Goal: Task Accomplishment & Management: Manage account settings

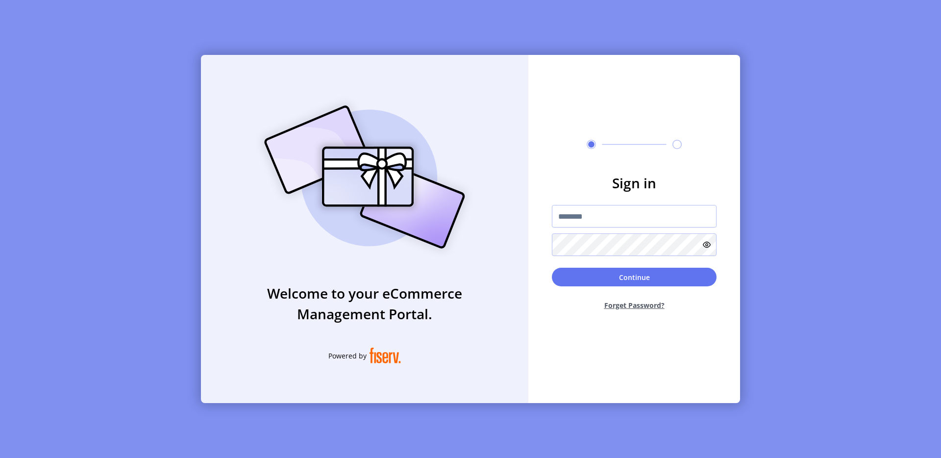
drag, startPoint x: 739, startPoint y: 72, endPoint x: 843, endPoint y: 17, distance: 117.0
click at [740, 72] on div "Welcome to your eCommerce Management Portal. Powered by Sign in Continue Forget…" at bounding box center [470, 229] width 941 height 458
click at [294, 183] on img at bounding box center [364, 177] width 230 height 165
click at [66, 83] on div "Welcome to your eCommerce Management Portal. Powered by Sign in Continue Forget…" at bounding box center [470, 229] width 941 height 458
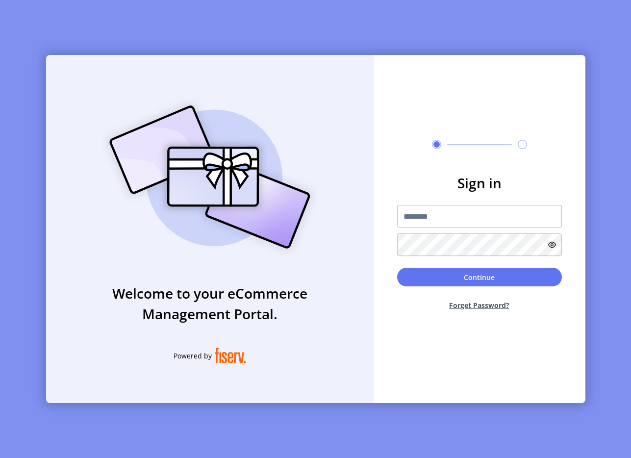
click at [425, 218] on input "text" at bounding box center [479, 216] width 165 height 23
type input "**********"
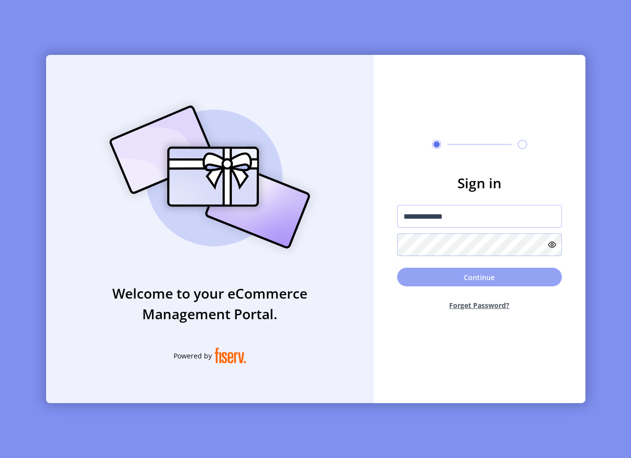
click at [440, 268] on button "Continue" at bounding box center [479, 276] width 165 height 19
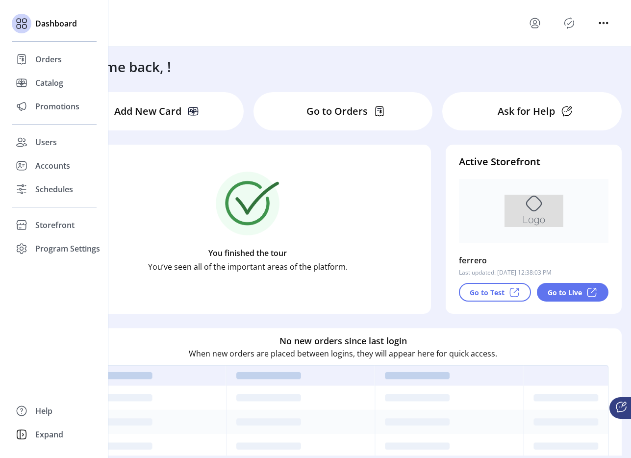
click at [54, 119] on div "Dashboard Orders Catalog Promotions Users Accounts Schedules Storefront Configu…" at bounding box center [54, 136] width 85 height 248
click at [73, 112] on span "Promotions" at bounding box center [57, 106] width 44 height 12
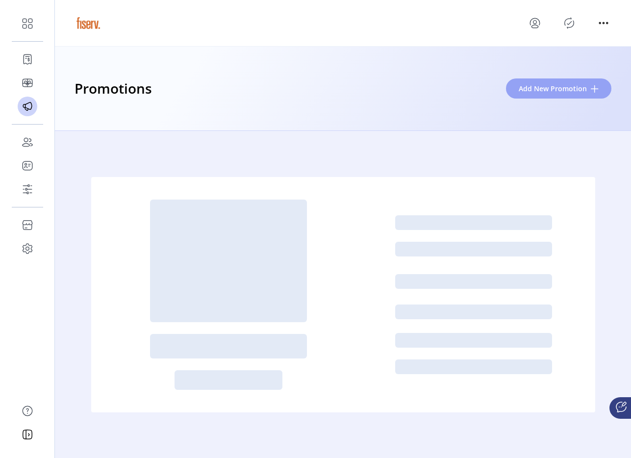
click at [561, 91] on span "Add New Promotion" at bounding box center [552, 88] width 68 height 10
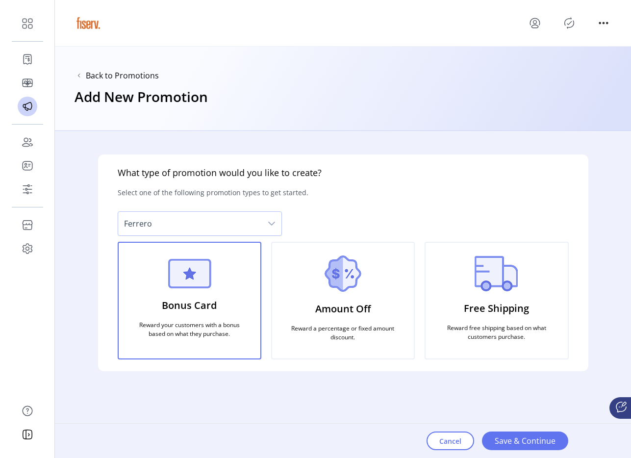
click at [501, 141] on div "What type of promotion would you like to create? Select one of the following pr…" at bounding box center [343, 294] width 576 height 327
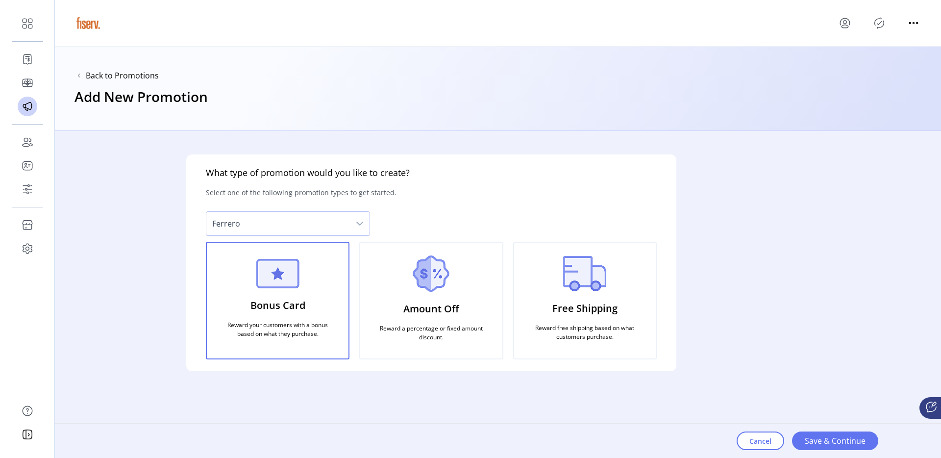
click at [405, 296] on div "Amount Off Reward a percentage or fixed amount discount." at bounding box center [431, 301] width 144 height 118
click at [585, 300] on p "Free Shipping" at bounding box center [584, 308] width 65 height 23
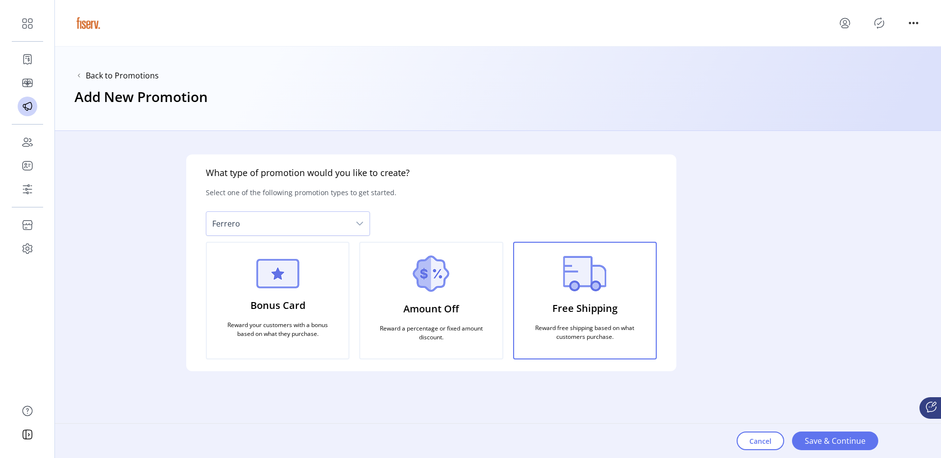
click at [257, 287] on img at bounding box center [278, 273] width 44 height 29
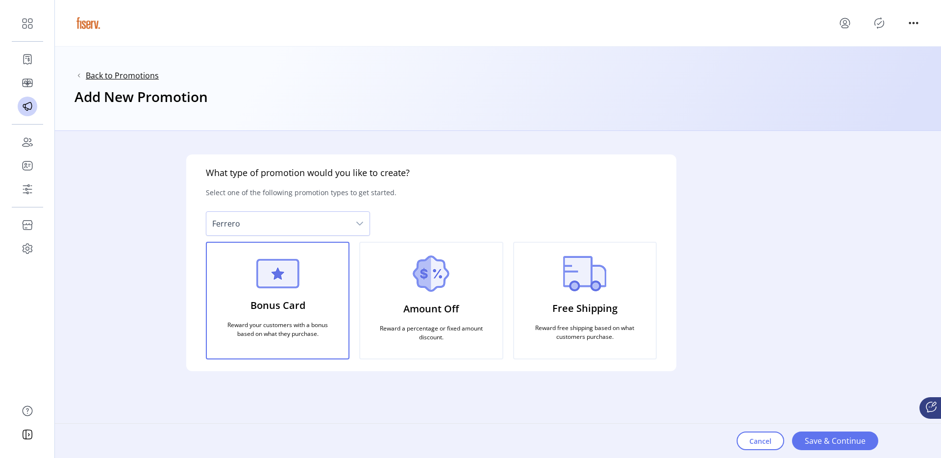
click at [145, 73] on span "Back to Promotions" at bounding box center [122, 76] width 73 height 12
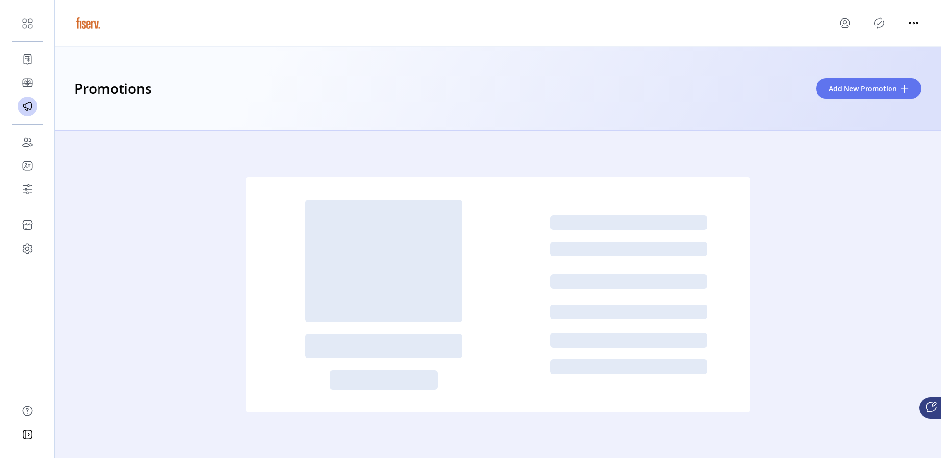
click at [136, 195] on div at bounding box center [498, 294] width 886 height 327
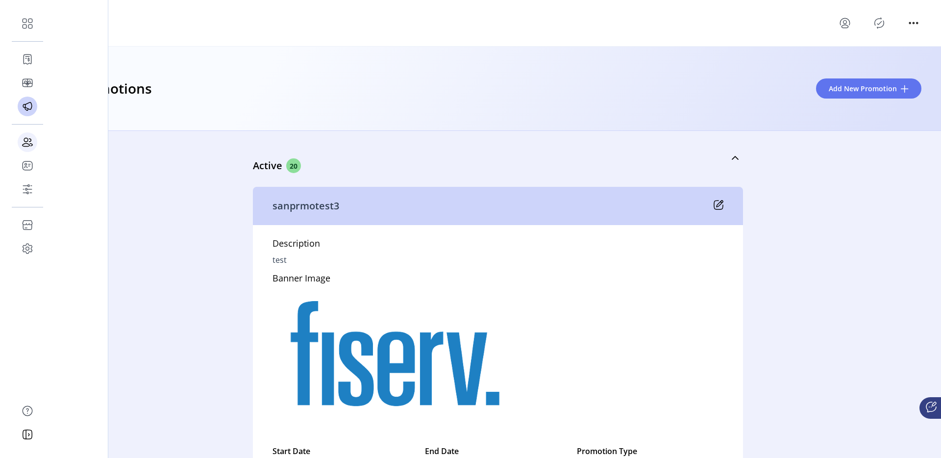
click at [28, 140] on icon at bounding box center [28, 142] width 16 height 16
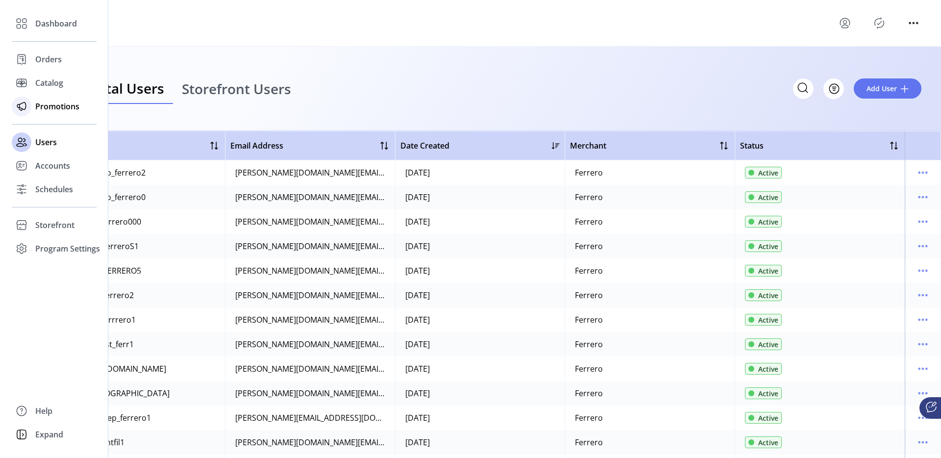
click at [53, 110] on span "Promotions" at bounding box center [57, 106] width 44 height 12
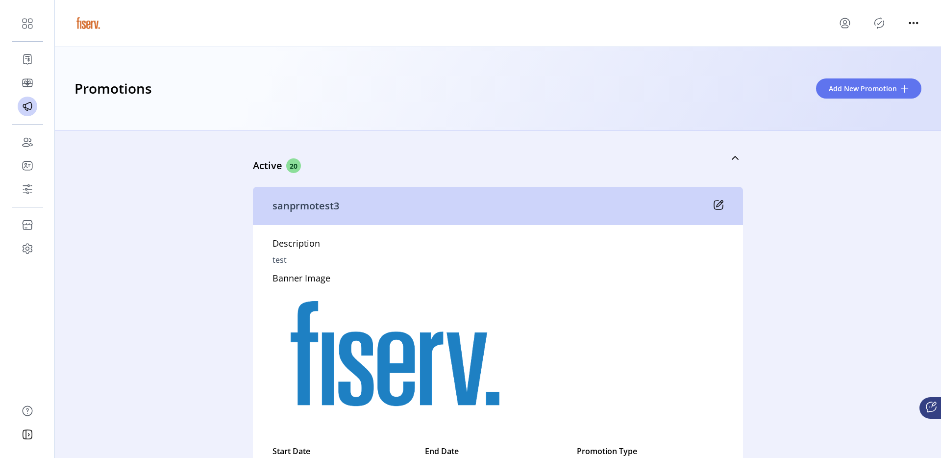
click at [154, 170] on div "Active 20 sanprmotest3 Description test Banner Image Start Date 07/15/2025 07:1…" at bounding box center [498, 294] width 886 height 327
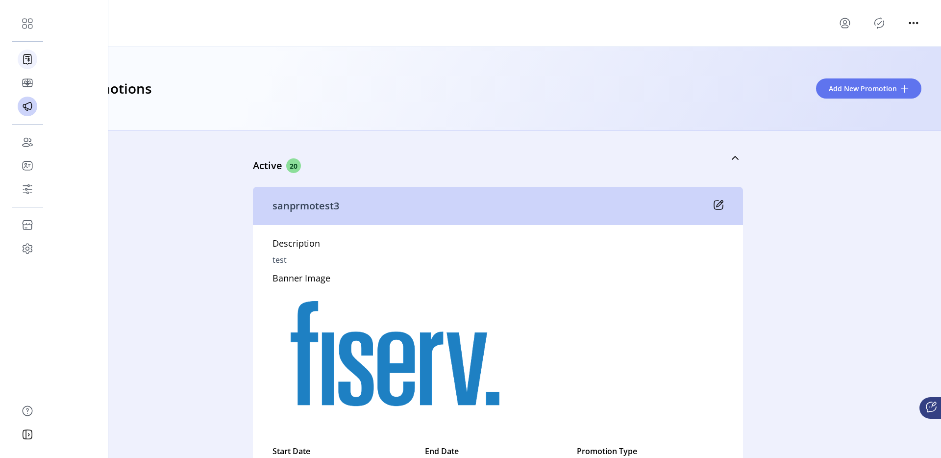
click at [33, 60] on icon at bounding box center [28, 59] width 16 height 16
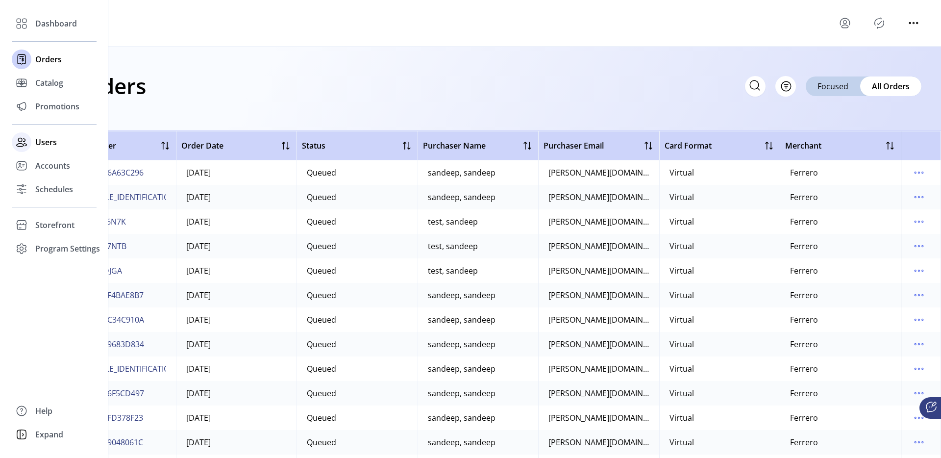
click at [29, 139] on div at bounding box center [22, 142] width 20 height 20
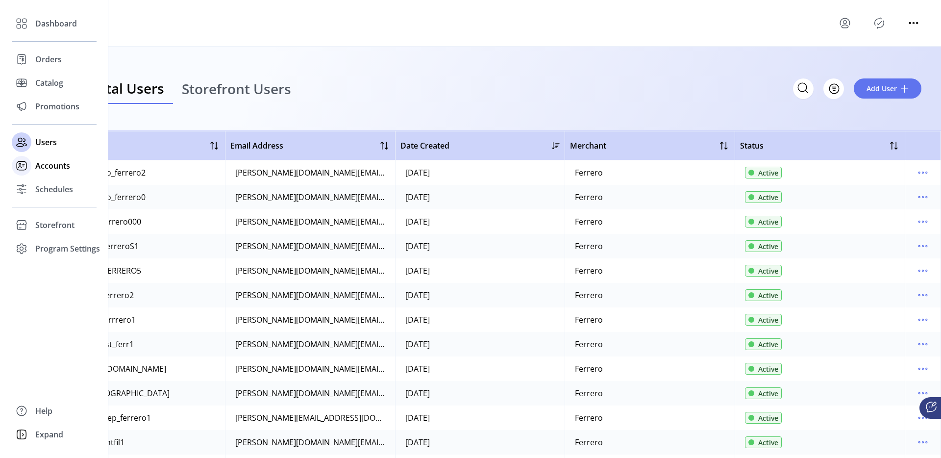
click at [31, 165] on div at bounding box center [22, 166] width 20 height 20
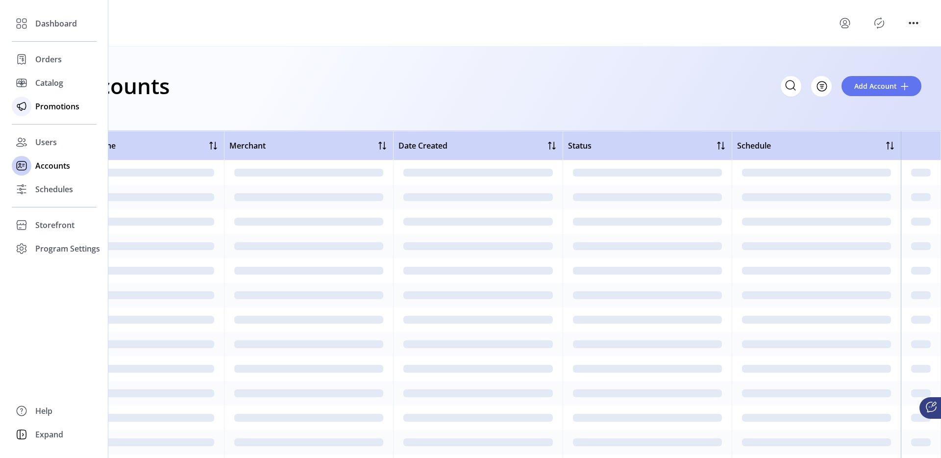
click at [27, 103] on icon at bounding box center [22, 106] width 16 height 16
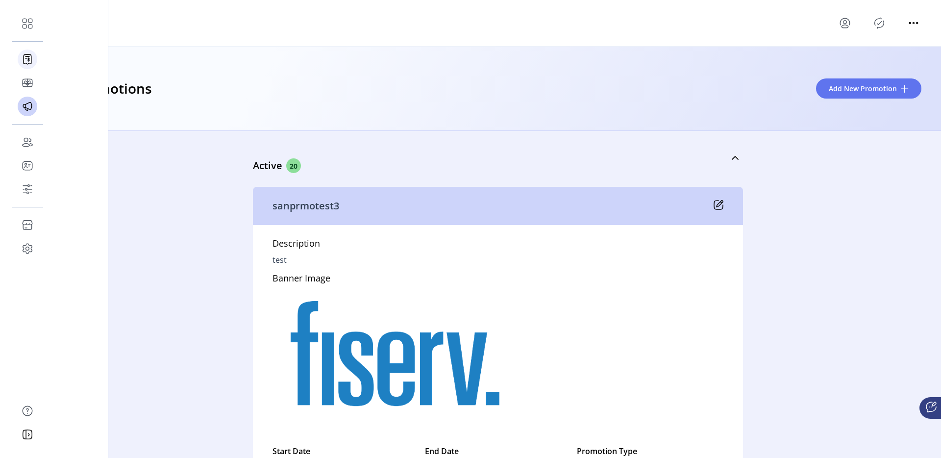
click at [26, 59] on icon at bounding box center [28, 59] width 16 height 16
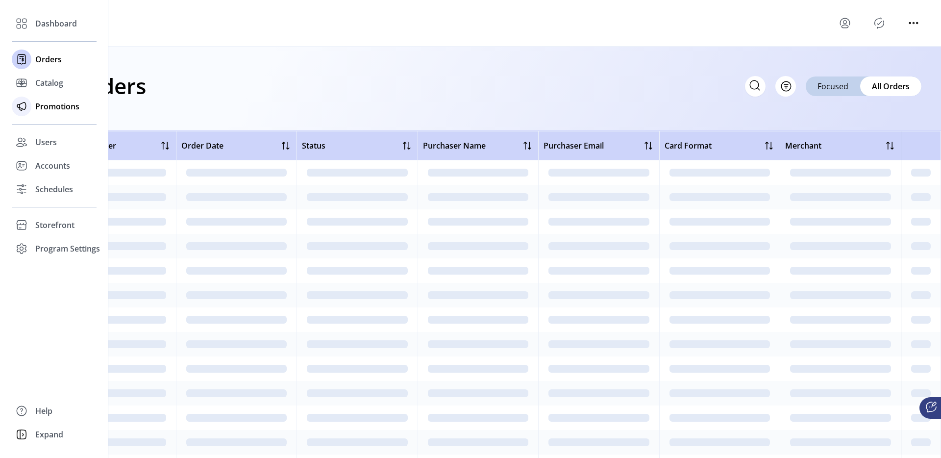
click at [28, 104] on icon at bounding box center [22, 106] width 16 height 16
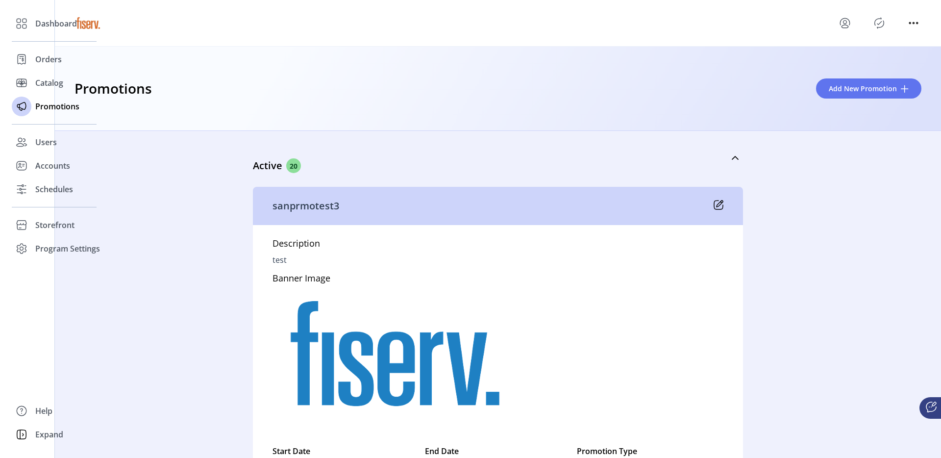
click at [178, 307] on div "Active 20 sanprmotest3 Description test Banner Image Start Date 07/15/2025 07:1…" at bounding box center [498, 294] width 886 height 327
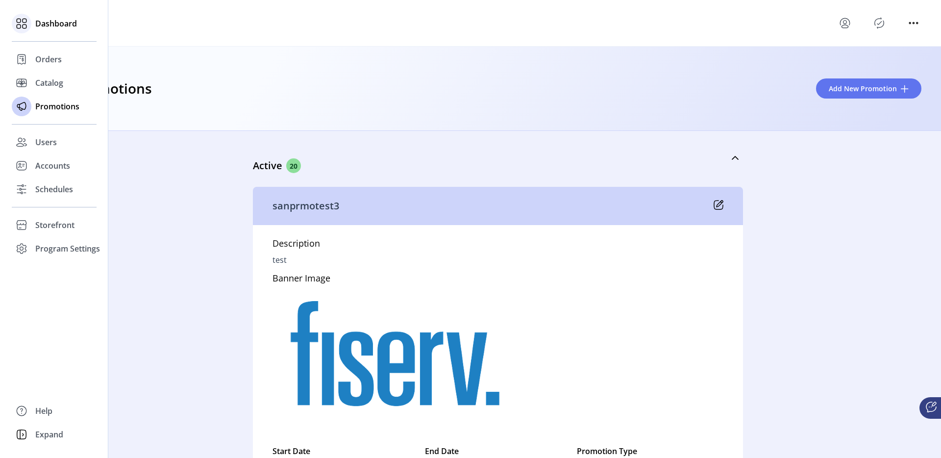
click at [29, 26] on icon at bounding box center [22, 24] width 16 height 16
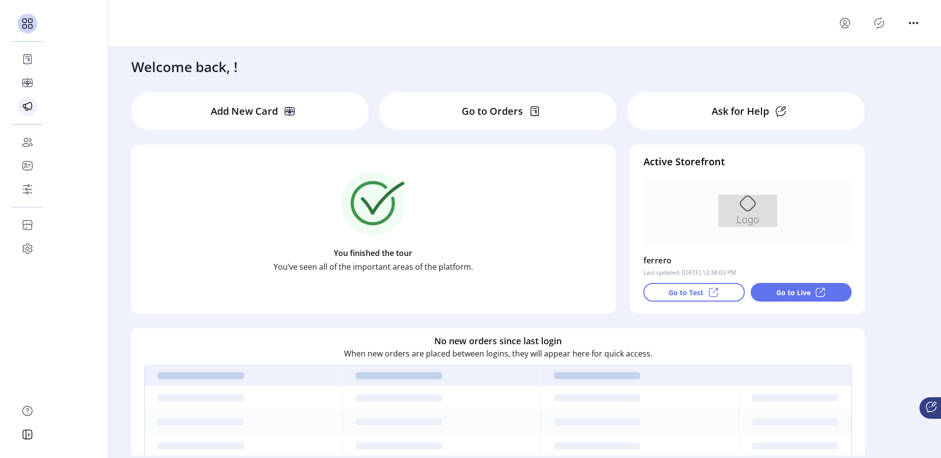
click at [26, 102] on icon at bounding box center [28, 106] width 16 height 16
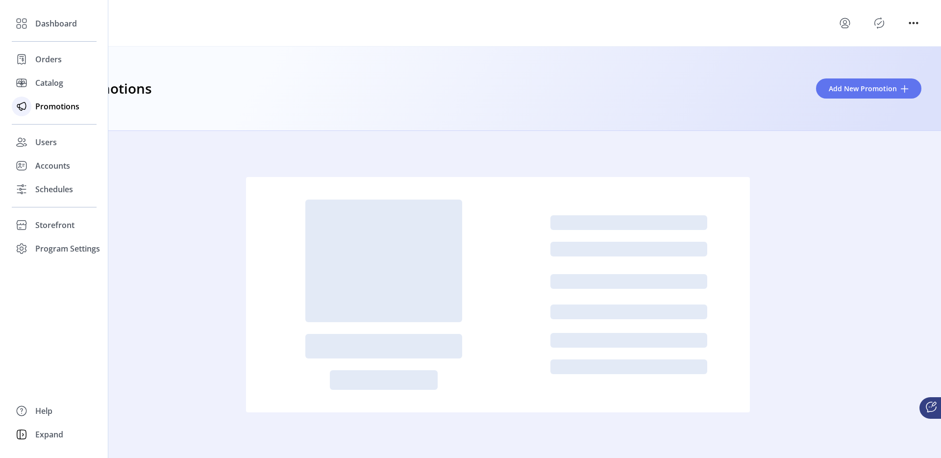
click at [52, 103] on span "Promotions" at bounding box center [57, 106] width 44 height 12
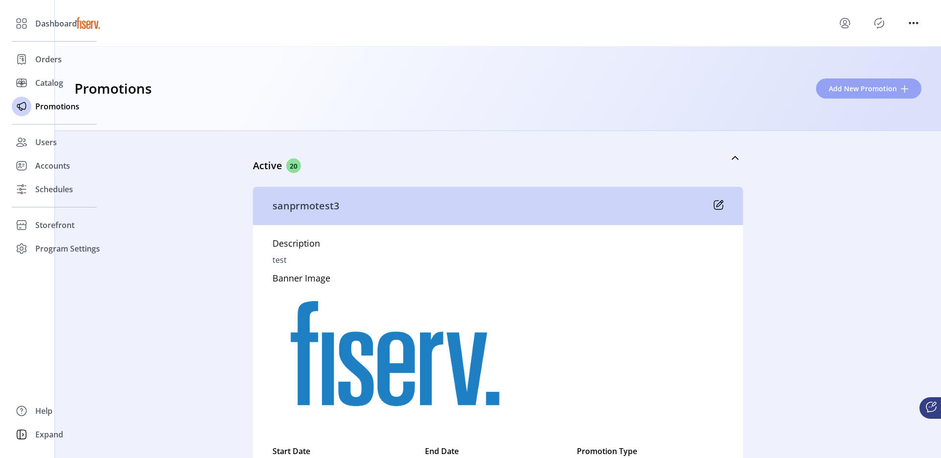
click at [856, 87] on span "Add New Promotion" at bounding box center [862, 88] width 68 height 10
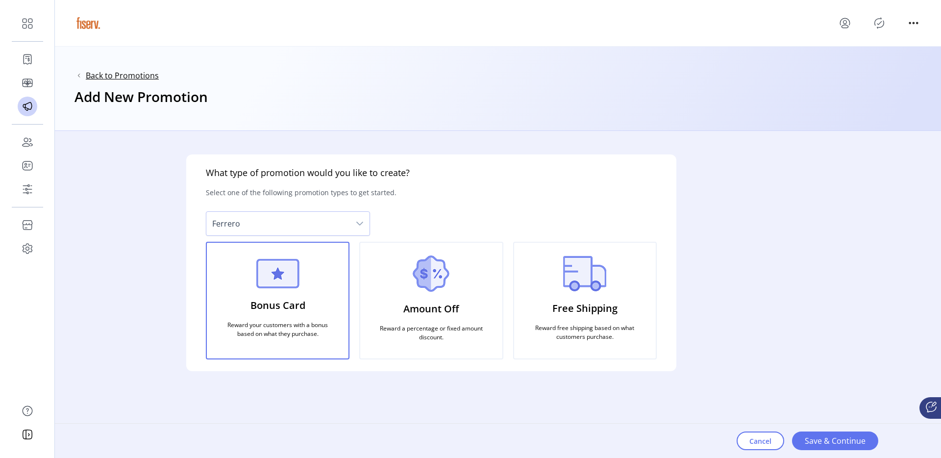
click at [106, 73] on span "Back to Promotions" at bounding box center [122, 76] width 73 height 12
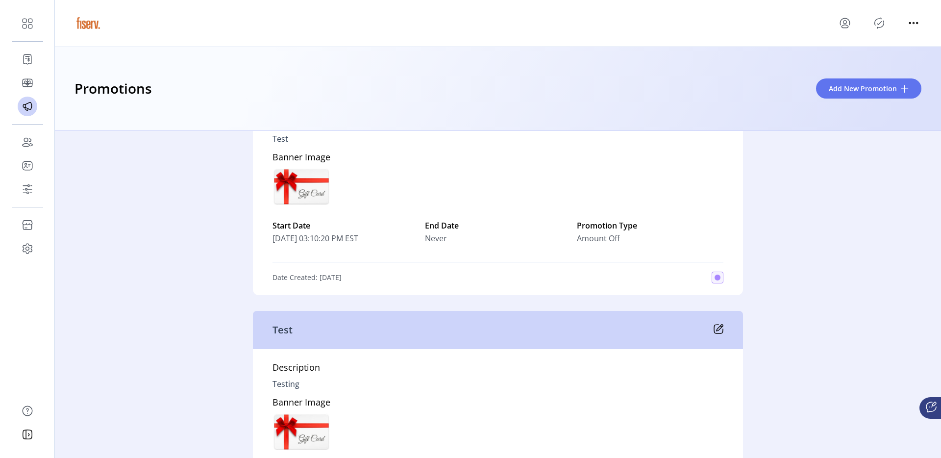
scroll to position [5850, 0]
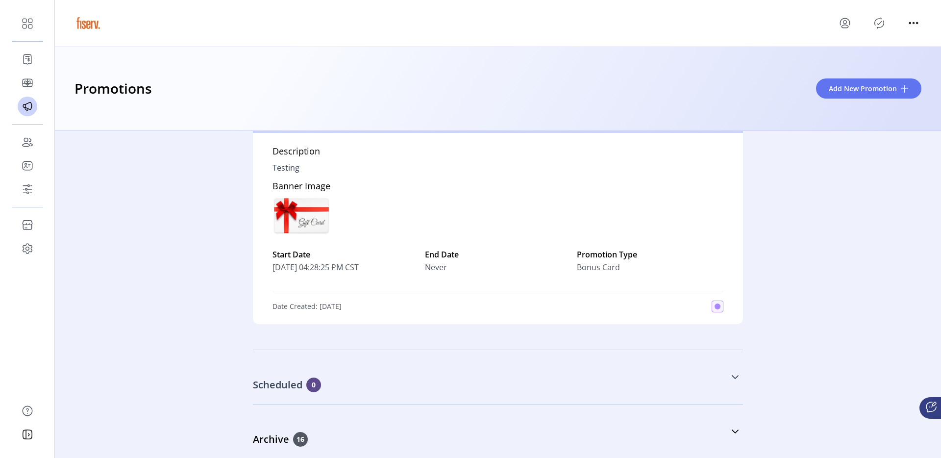
click at [626, 370] on link "Scheduled 0" at bounding box center [498, 377] width 490 height 42
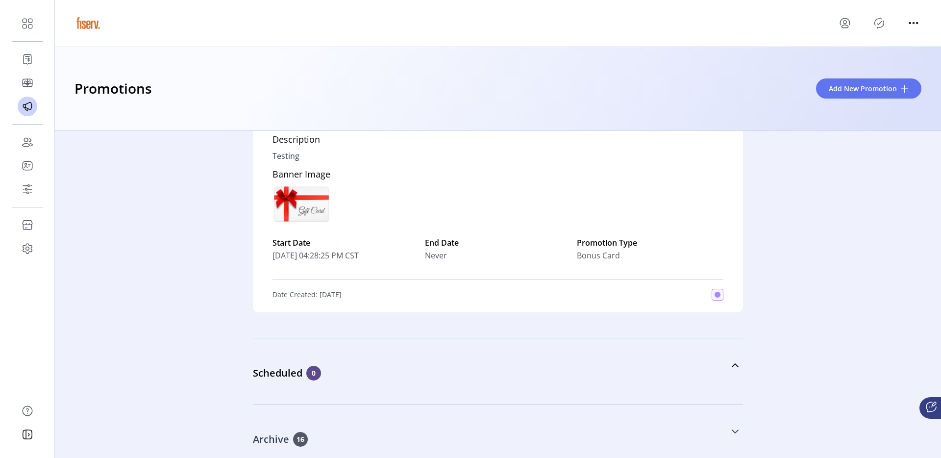
click at [568, 433] on div "Archive 16" at bounding box center [449, 439] width 392 height 15
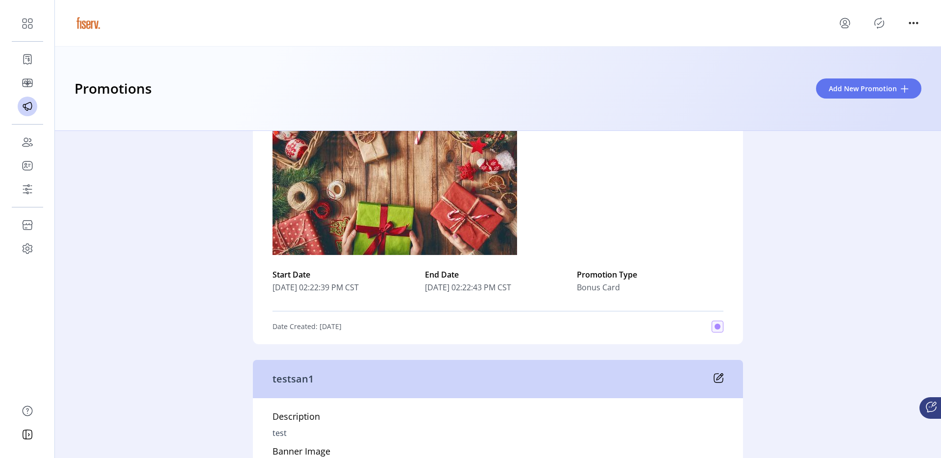
scroll to position [10267, 0]
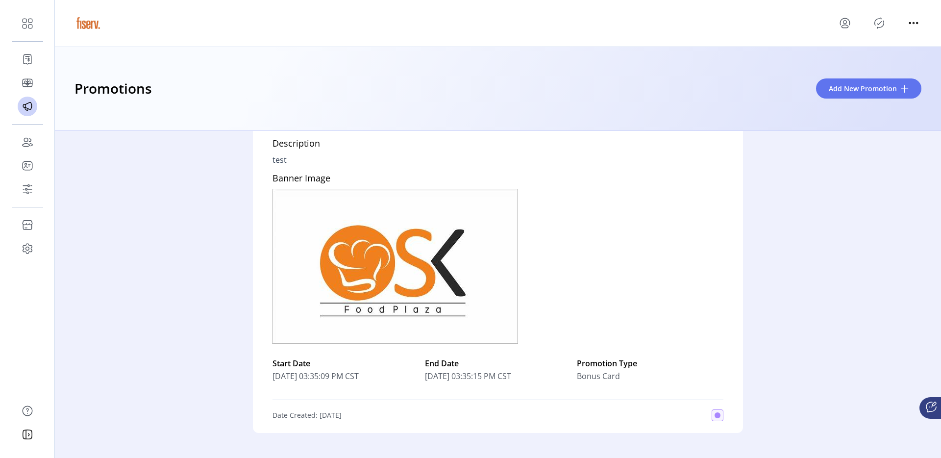
click at [867, 108] on div "Promotions Add New Promotion" at bounding box center [498, 89] width 886 height 84
click at [853, 95] on button "Add New Promotion" at bounding box center [868, 88] width 105 height 20
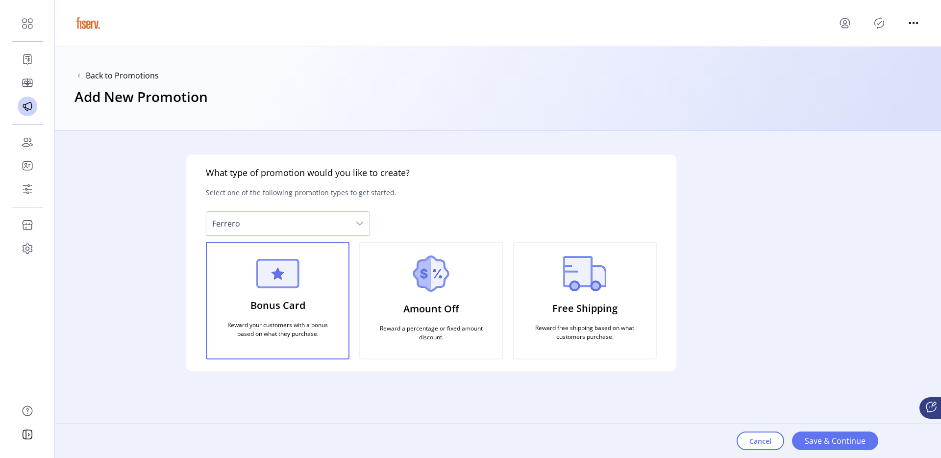
click at [466, 308] on div "Amount Off Reward a percentage or fixed amount discount." at bounding box center [431, 301] width 144 height 118
click at [633, 311] on div "Free Shipping Reward free shipping based on what customers purchase." at bounding box center [585, 301] width 144 height 118
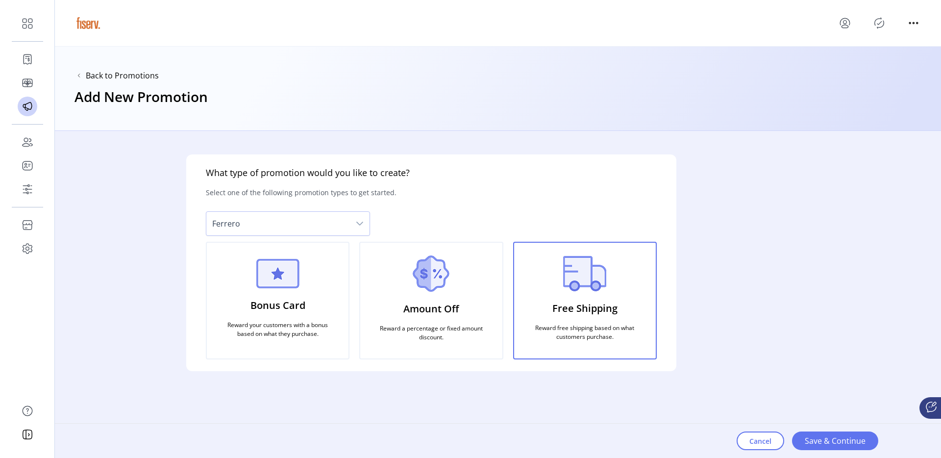
click at [311, 284] on div "Bonus Card Reward your customers with a bonus based on what they purchase." at bounding box center [278, 301] width 144 height 118
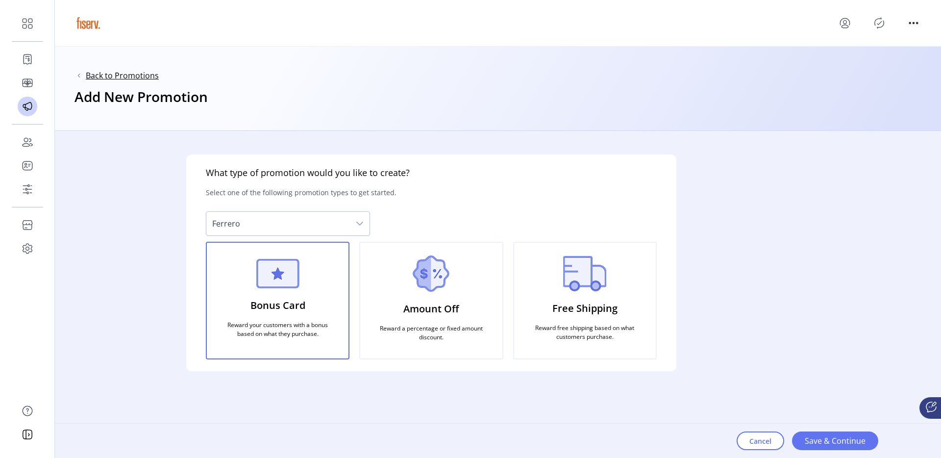
click at [145, 70] on span "Back to Promotions" at bounding box center [122, 76] width 73 height 12
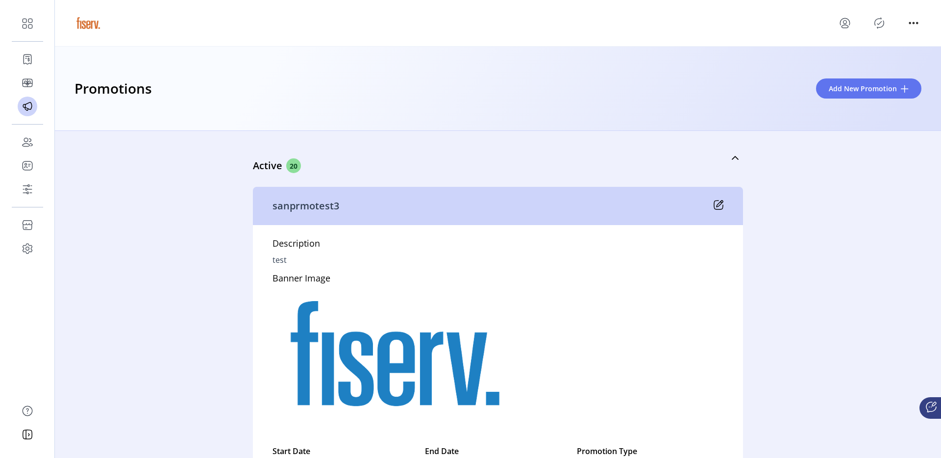
click at [831, 21] on div at bounding box center [497, 22] width 847 height 27
click at [847, 23] on icon "menu" at bounding box center [845, 23] width 16 height 16
click at [861, 70] on div "Profile Sign Out" at bounding box center [880, 54] width 86 height 44
click at [863, 65] on span "Sign Out" at bounding box center [879, 62] width 73 height 8
click at [848, 24] on icon "menu" at bounding box center [845, 23] width 16 height 16
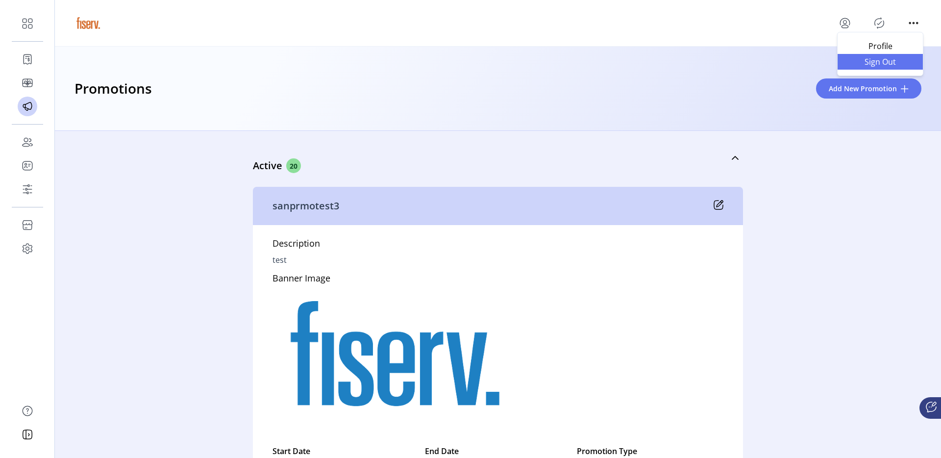
click at [869, 62] on span "Sign Out" at bounding box center [879, 62] width 73 height 8
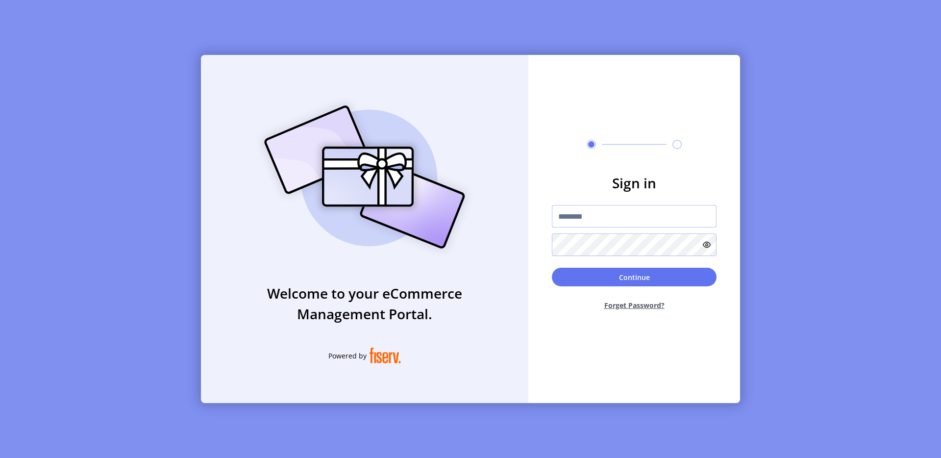
click at [573, 218] on input "text" at bounding box center [634, 216] width 165 height 23
type input "**********"
click at [611, 282] on button "Continue" at bounding box center [634, 276] width 165 height 19
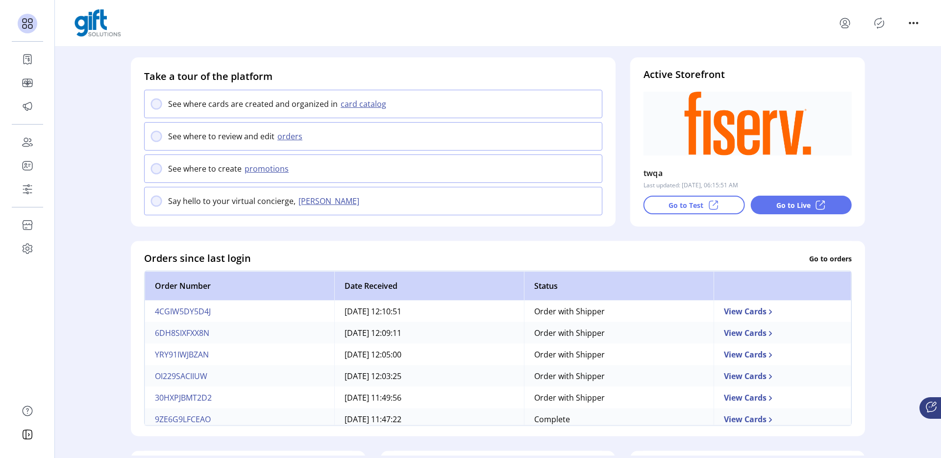
scroll to position [81, 0]
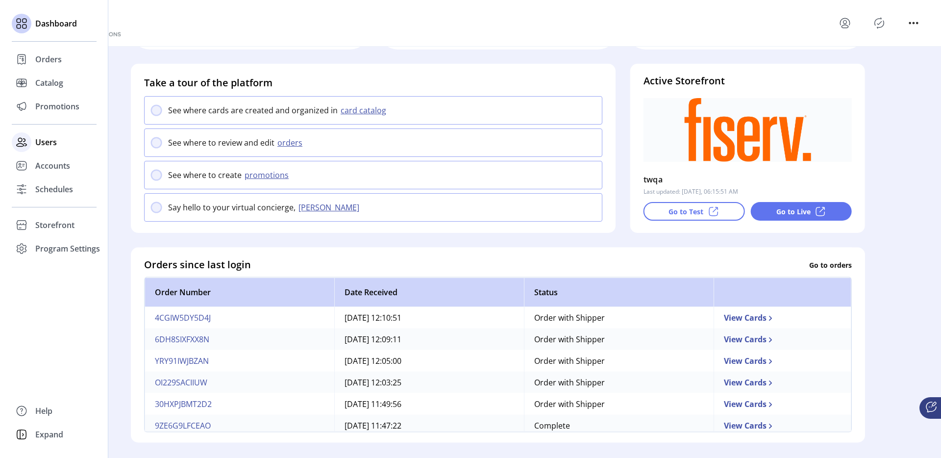
click at [27, 134] on icon at bounding box center [22, 142] width 16 height 16
click at [53, 58] on span "Orders" at bounding box center [48, 59] width 26 height 12
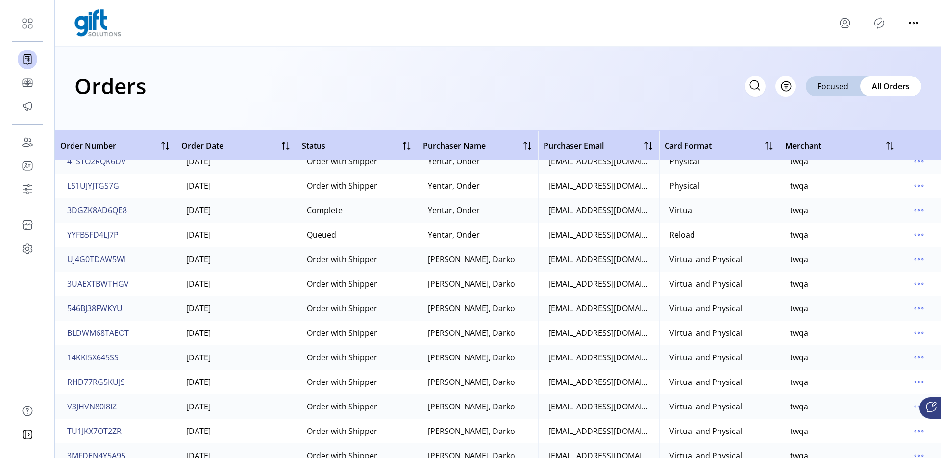
scroll to position [868, 0]
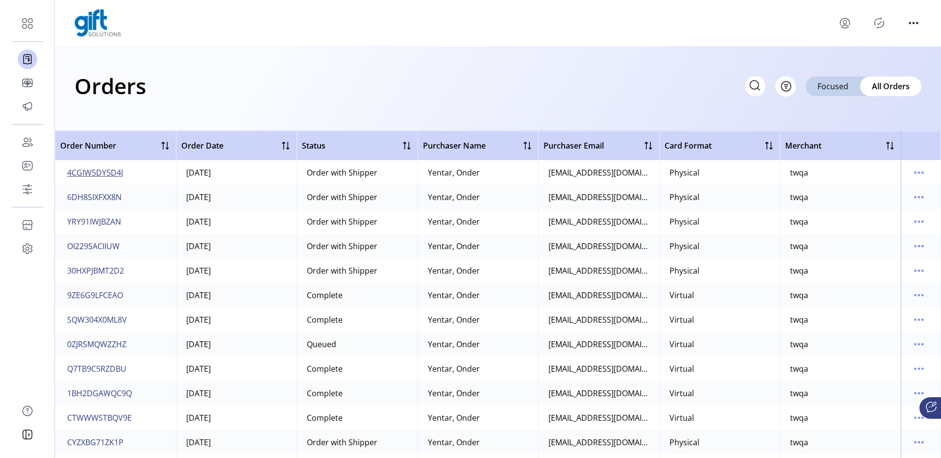
click at [117, 168] on span "4CGIW5DY5D4J" at bounding box center [95, 173] width 56 height 12
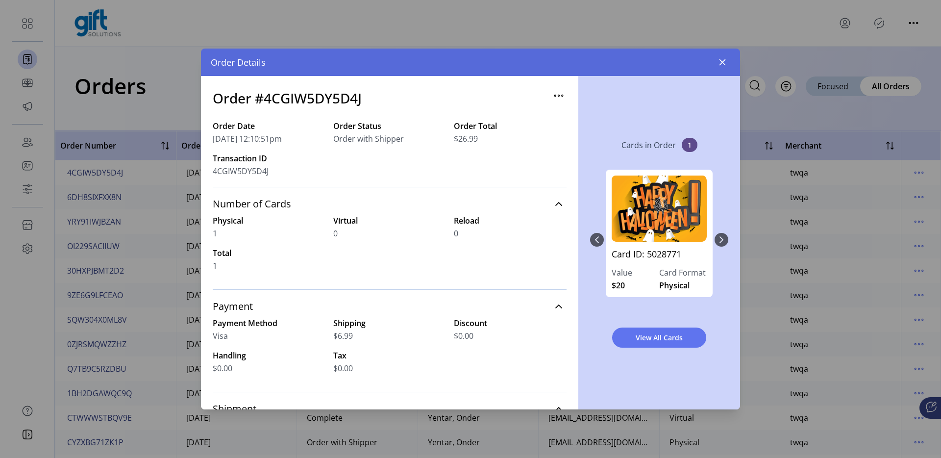
click at [551, 97] on icon "button" at bounding box center [559, 96] width 16 height 16
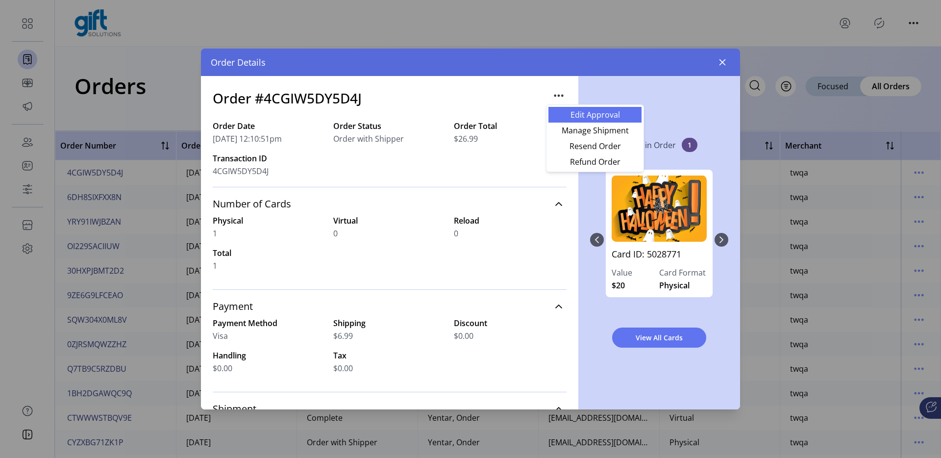
click at [561, 109] on link "Edit Approval" at bounding box center [594, 115] width 93 height 16
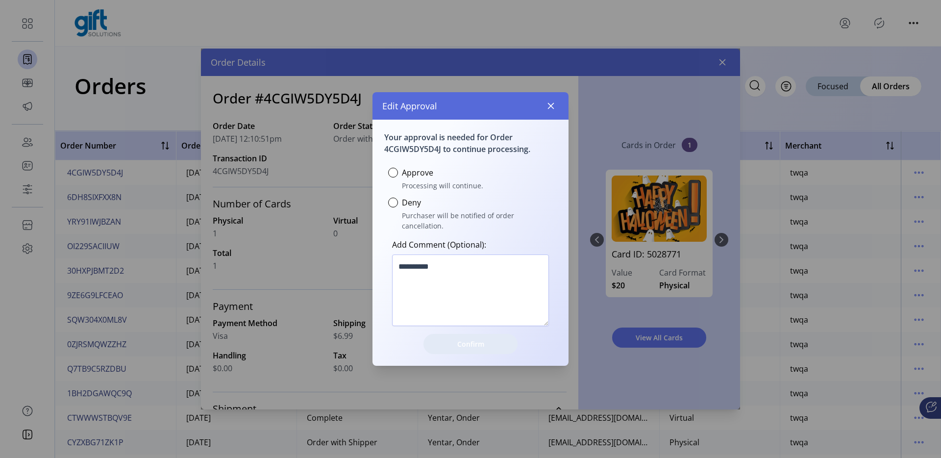
scroll to position [6, 3]
click at [391, 175] on div at bounding box center [393, 173] width 10 height 10
click at [551, 110] on icon "button" at bounding box center [551, 106] width 8 height 8
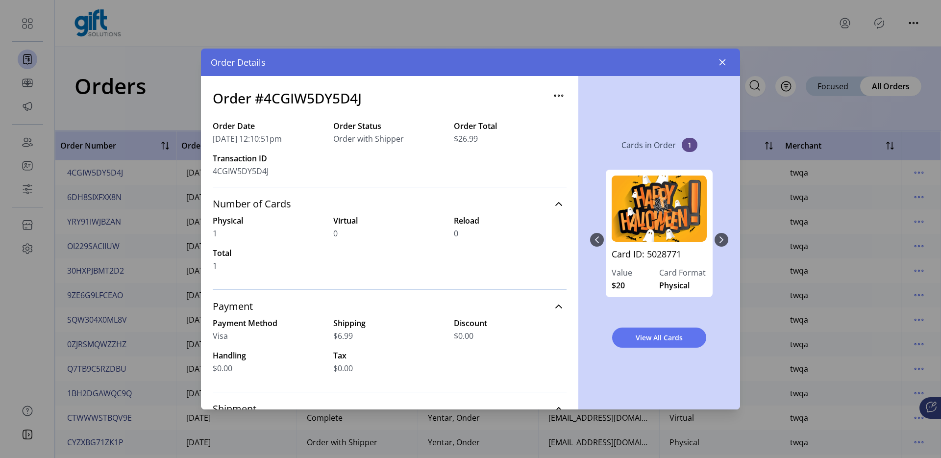
click at [551, 97] on icon "button" at bounding box center [559, 96] width 16 height 16
click at [584, 105] on div "Edit Approval Manage Shipment Resend Order Refund Order" at bounding box center [595, 138] width 98 height 68
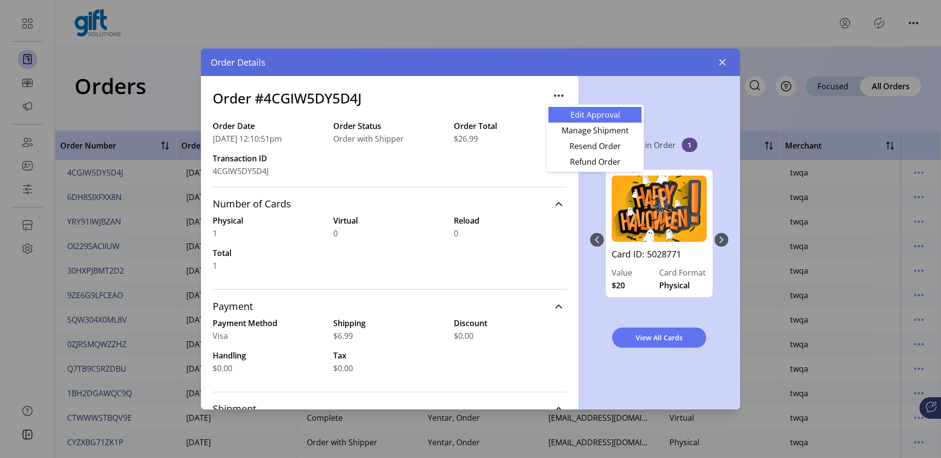
click at [581, 114] on span "Edit Approval" at bounding box center [594, 115] width 81 height 8
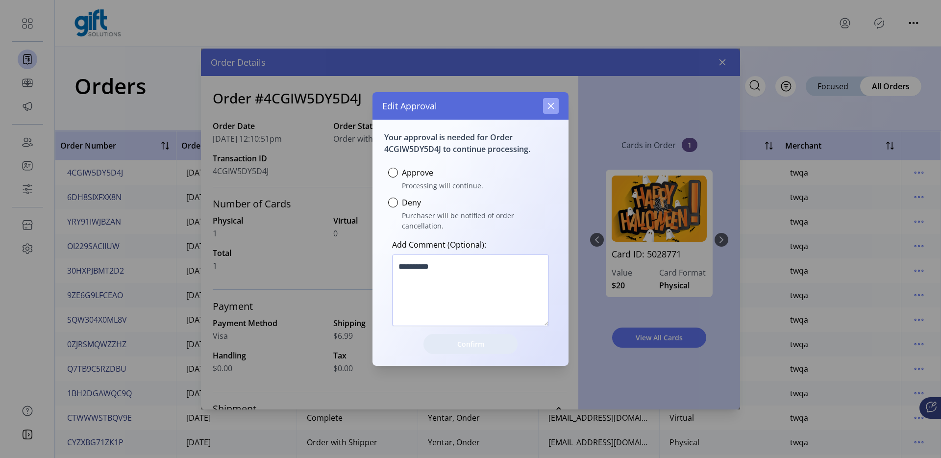
click at [544, 112] on button "button" at bounding box center [551, 106] width 16 height 16
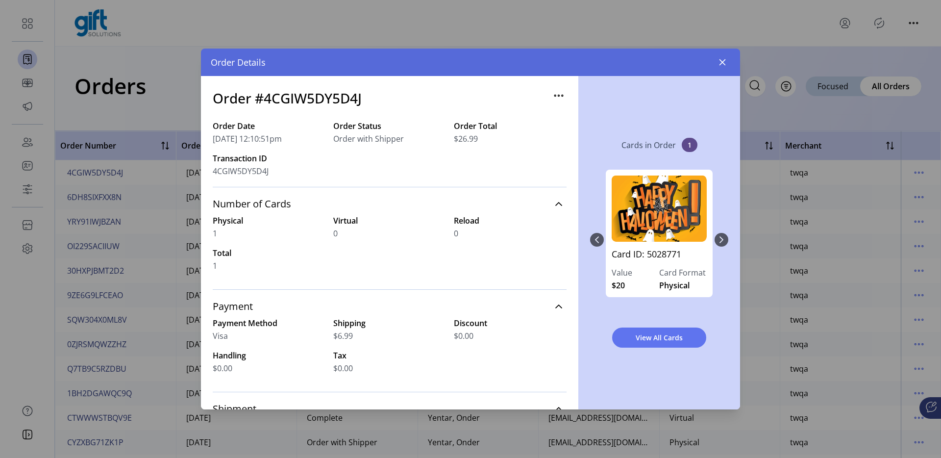
click at [554, 97] on icon "button" at bounding box center [559, 96] width 16 height 16
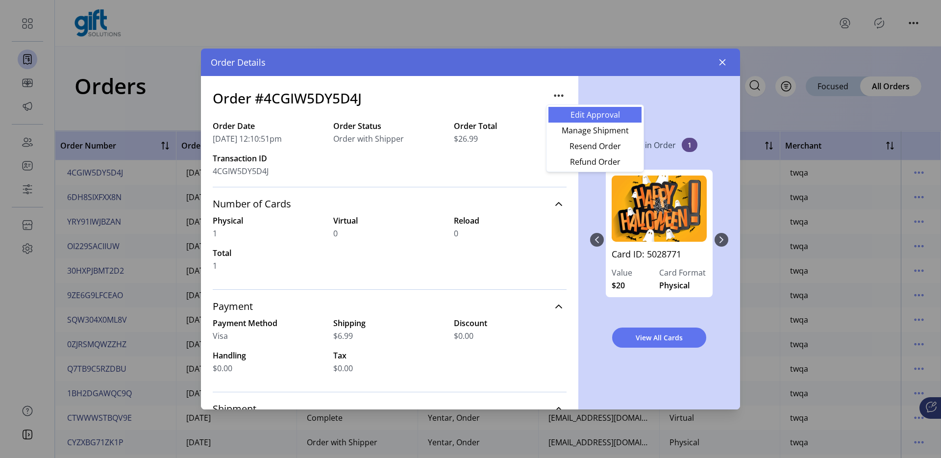
click at [578, 114] on span "Edit Approval" at bounding box center [594, 115] width 81 height 8
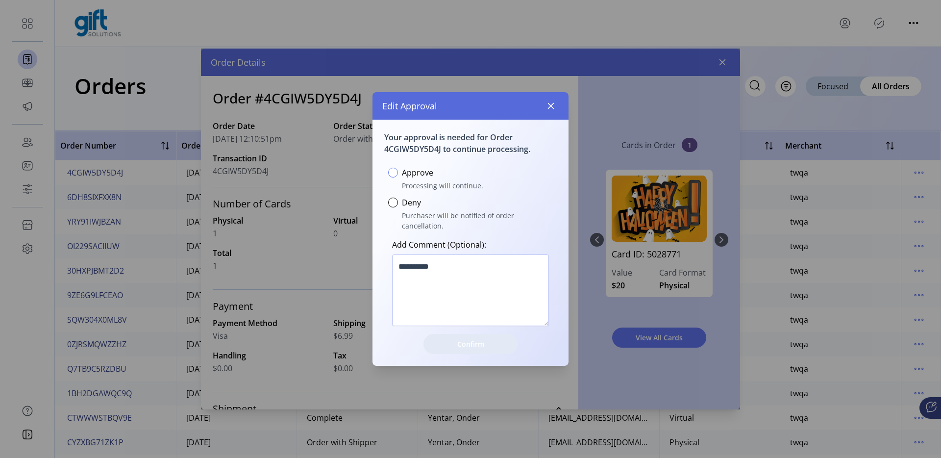
click at [388, 177] on div at bounding box center [393, 173] width 10 height 10
click at [546, 114] on button "button" at bounding box center [551, 106] width 16 height 16
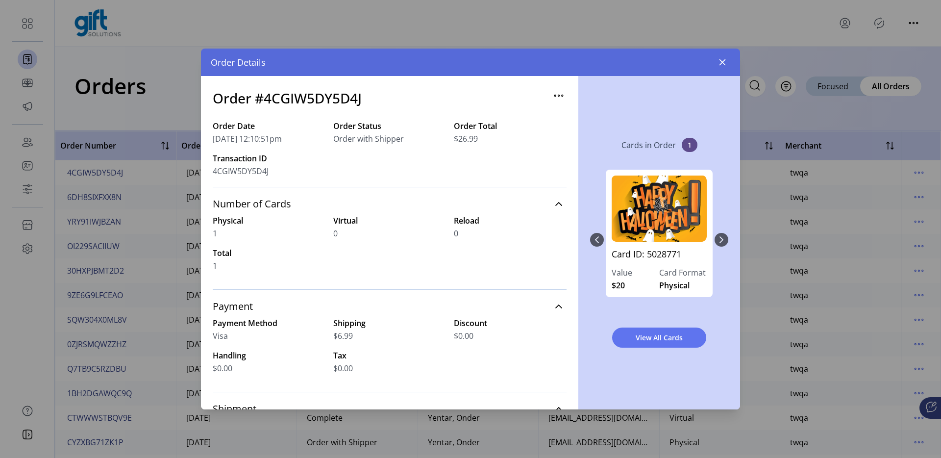
click at [552, 98] on icon "button" at bounding box center [559, 96] width 16 height 16
click at [554, 94] on icon "button" at bounding box center [559, 96] width 16 height 16
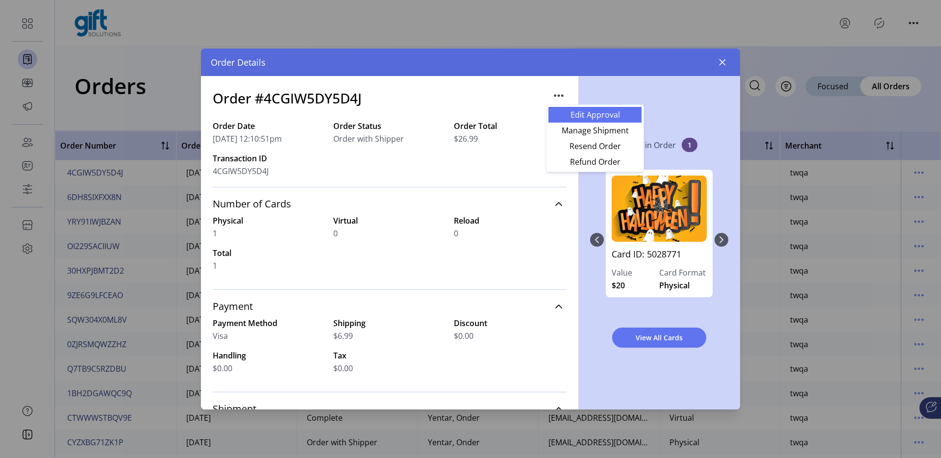
click at [574, 113] on span "Edit Approval" at bounding box center [594, 115] width 81 height 8
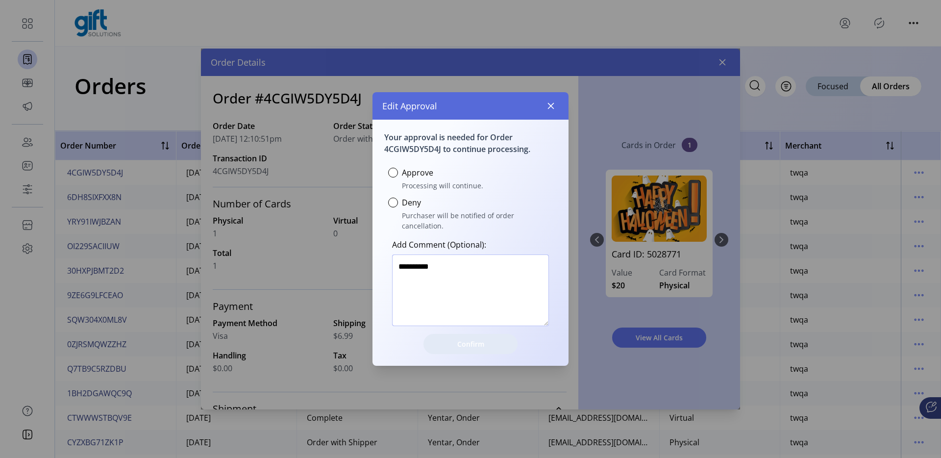
click at [432, 274] on textarea at bounding box center [470, 290] width 157 height 72
click at [439, 264] on textarea at bounding box center [470, 290] width 157 height 72
click at [551, 110] on icon "button" at bounding box center [551, 106] width 8 height 8
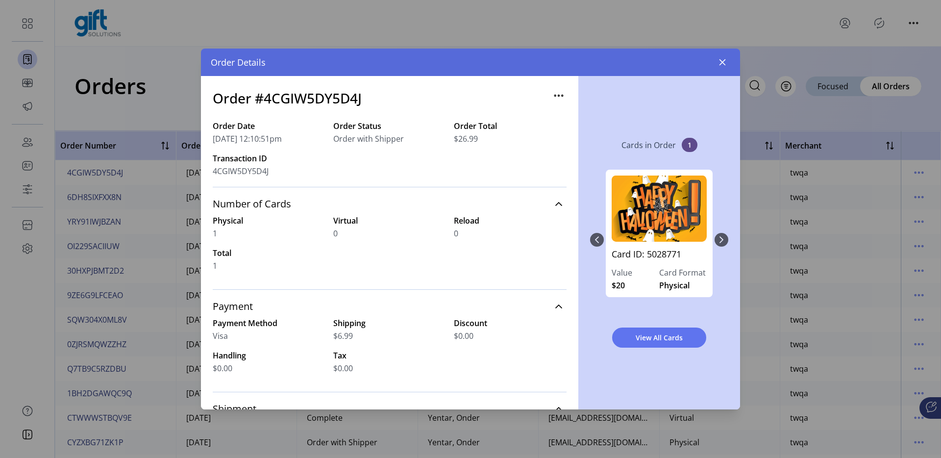
click at [553, 97] on icon "button" at bounding box center [559, 96] width 16 height 16
click at [526, 117] on div "Order #4CGIW5DY5D4J" at bounding box center [390, 104] width 354 height 32
click at [556, 97] on icon "button" at bounding box center [559, 96] width 16 height 16
click at [643, 91] on div "Cards in Order 1 Card ID: 5028771 Value $20 Card Format Physical View All Cards" at bounding box center [659, 242] width 162 height 333
click at [635, 330] on button "View All Cards" at bounding box center [659, 337] width 94 height 20
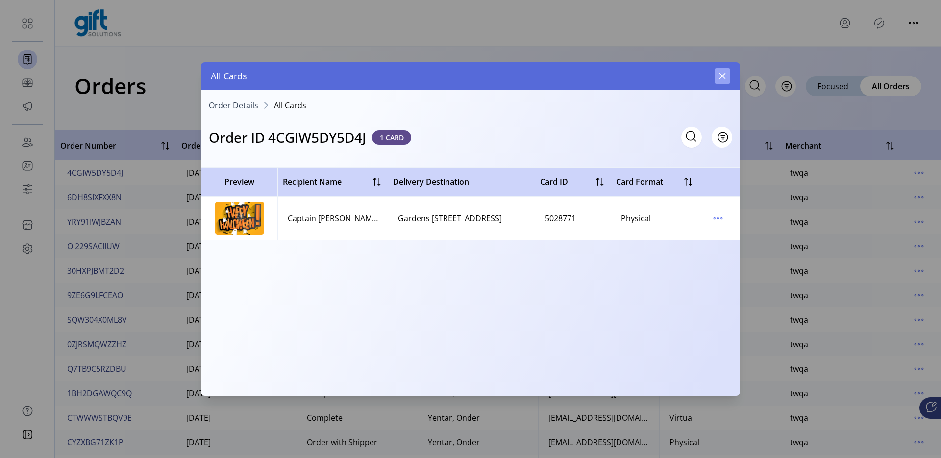
click at [724, 78] on icon "button" at bounding box center [722, 76] width 6 height 6
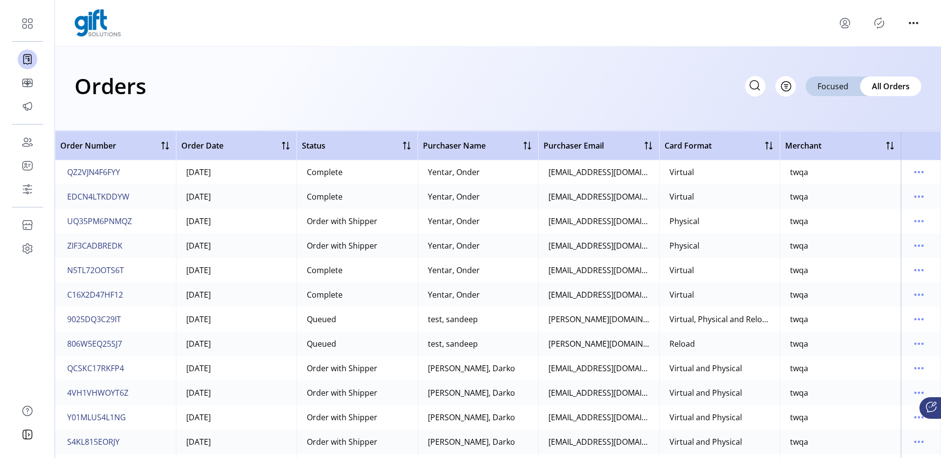
scroll to position [3089, 0]
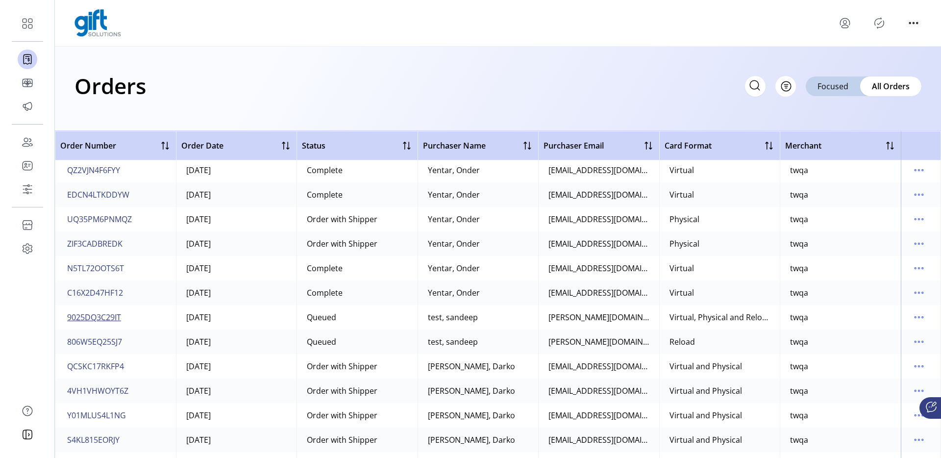
click at [110, 317] on span "9025DQ3C29IT" at bounding box center [94, 317] width 54 height 12
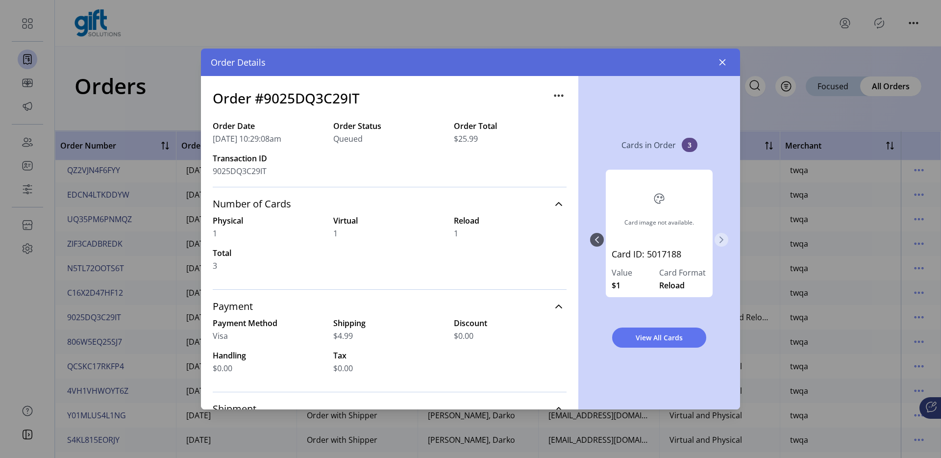
click at [721, 236] on icon "Next Page" at bounding box center [721, 240] width 8 height 8
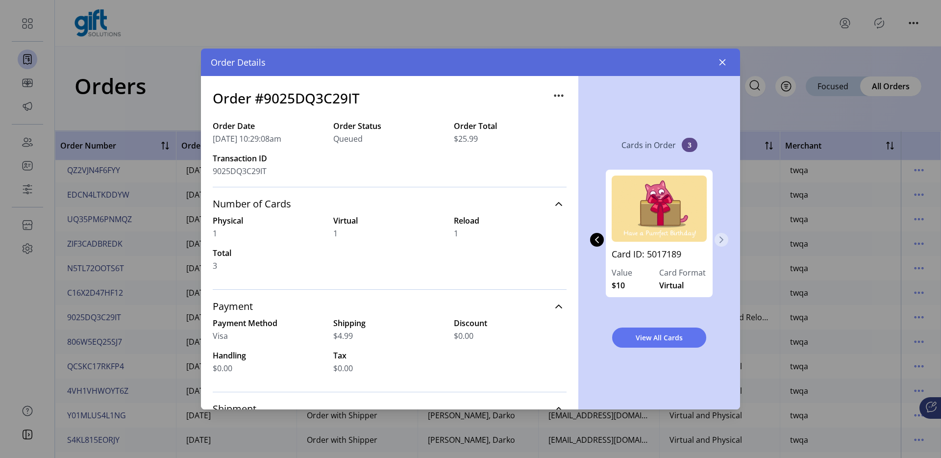
click at [721, 236] on icon "Next Page" at bounding box center [721, 240] width 8 height 8
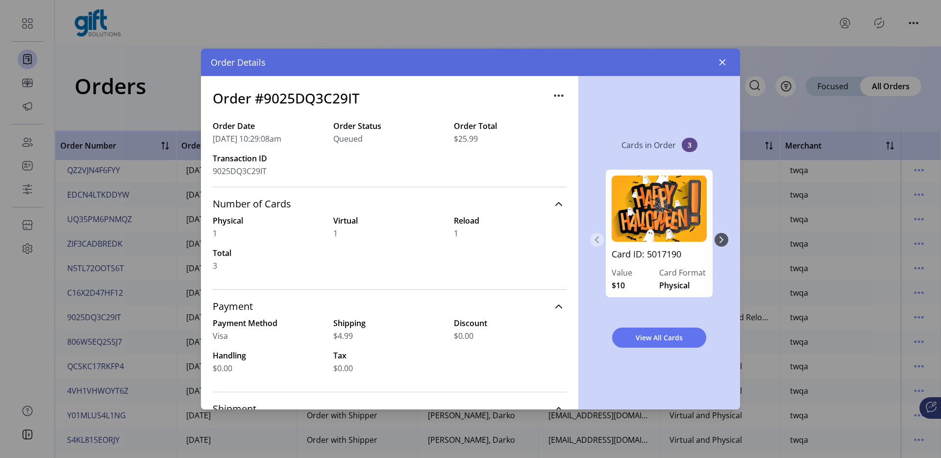
click at [603, 240] on button "Previous Page" at bounding box center [597, 240] width 14 height 14
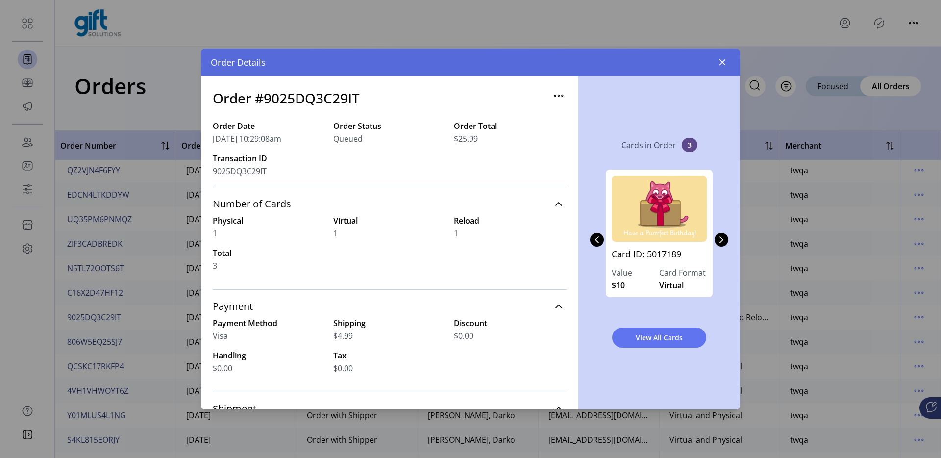
click at [312, 100] on h3 "Order #9025DQ3C29IT" at bounding box center [286, 98] width 147 height 21
copy h3 "9025DQ3C29IT"
click at [723, 61] on icon "button" at bounding box center [722, 62] width 6 height 6
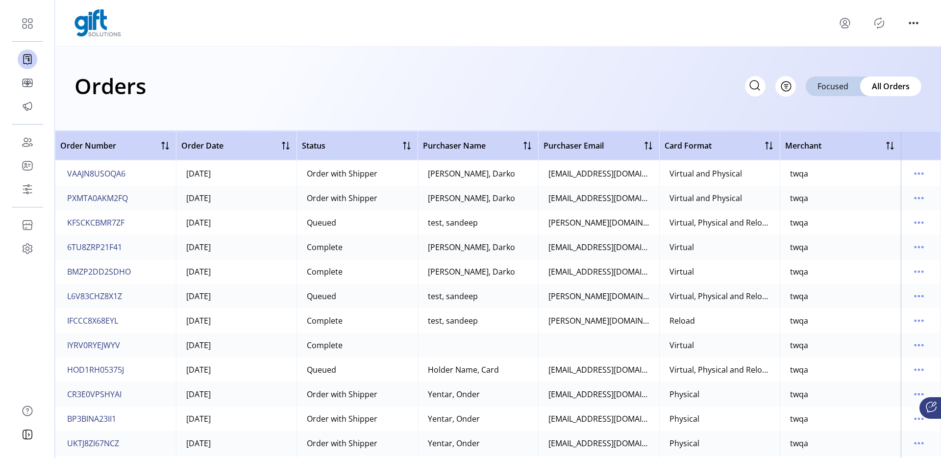
scroll to position [3398, 0]
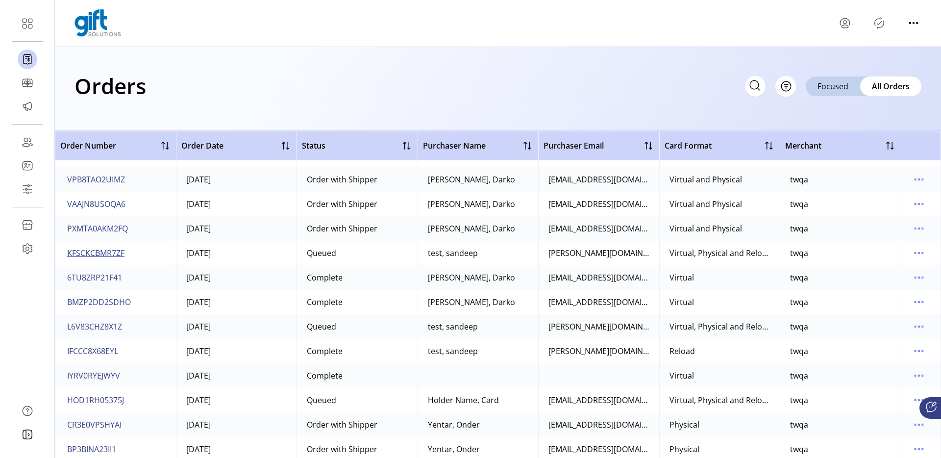
click at [110, 254] on span "KFSCKCBMR7ZF" at bounding box center [95, 253] width 57 height 12
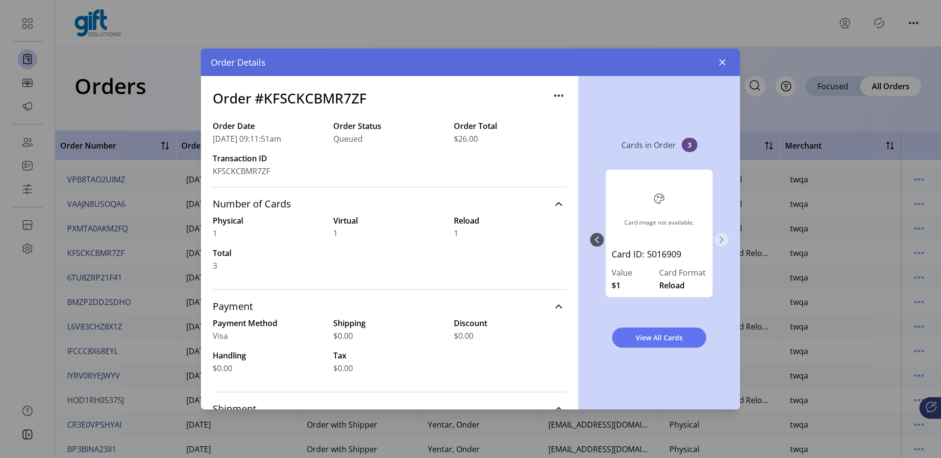
click at [722, 240] on icon "Next Page" at bounding box center [721, 239] width 4 height 7
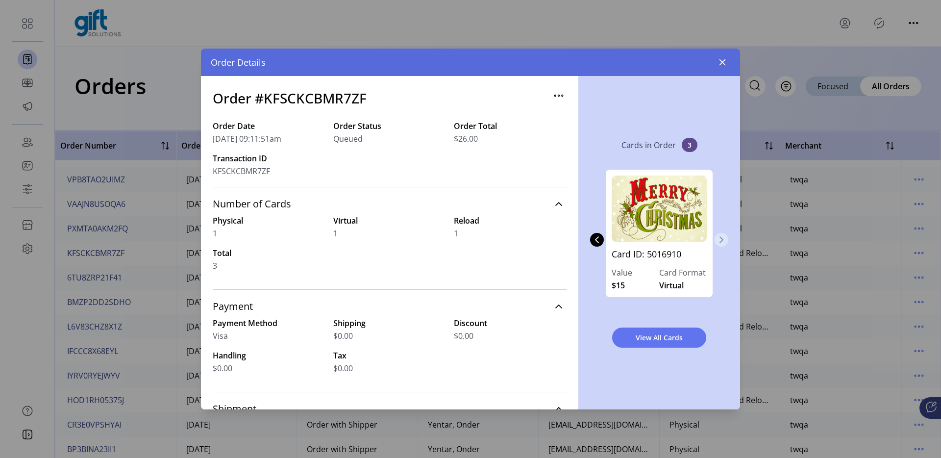
click at [722, 240] on icon "Next Page" at bounding box center [721, 239] width 4 height 7
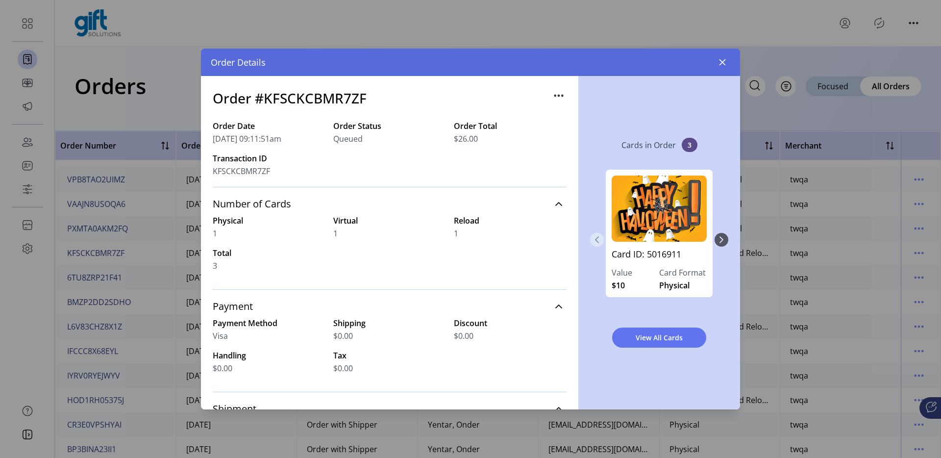
click at [596, 235] on button "Previous Page" at bounding box center [597, 240] width 14 height 14
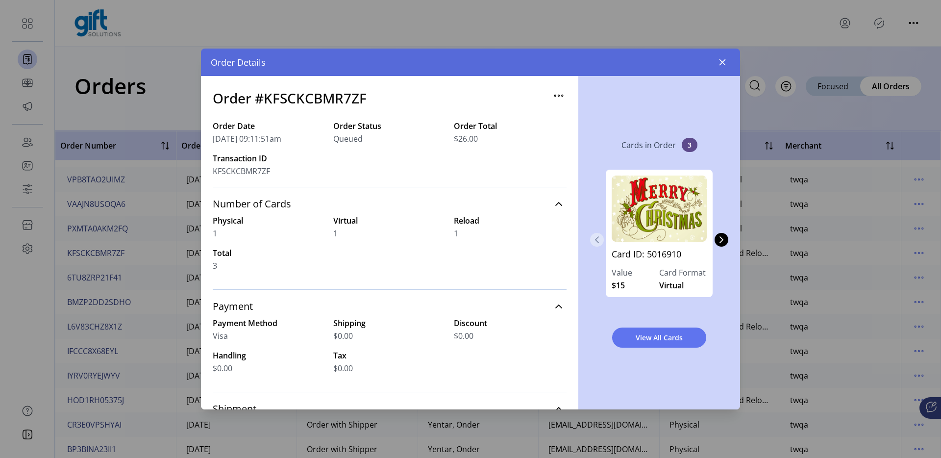
click at [596, 235] on button "Previous Page" at bounding box center [597, 240] width 14 height 14
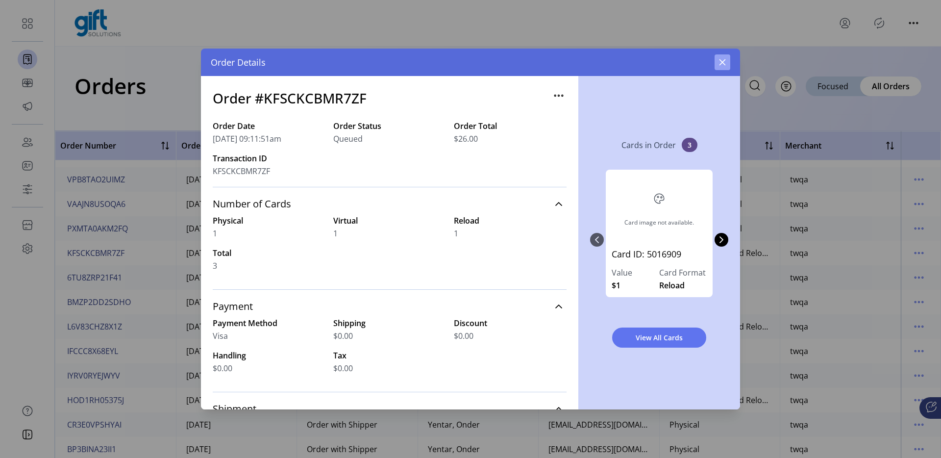
click at [726, 59] on button "button" at bounding box center [722, 62] width 16 height 16
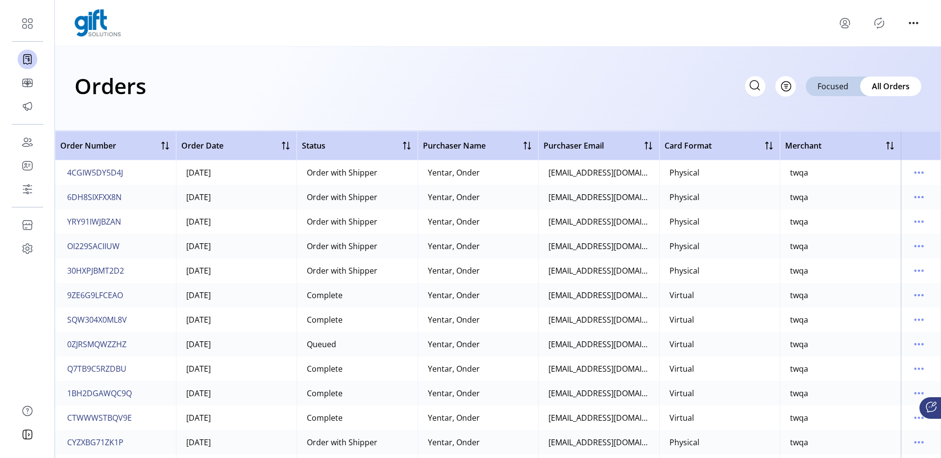
click at [470, 96] on div "Orders Filter Focused All Orders" at bounding box center [497, 86] width 847 height 34
click at [108, 369] on span "Q7TB9C5RZDBU" at bounding box center [96, 369] width 59 height 12
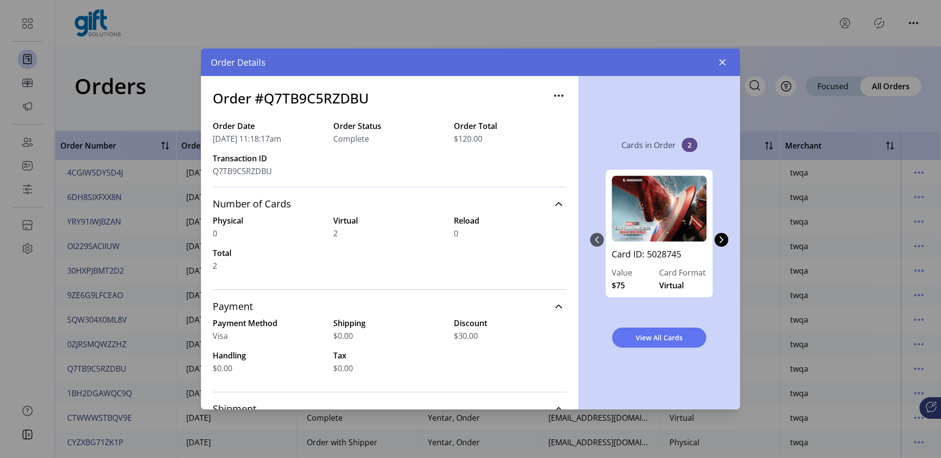
scroll to position [9, 0]
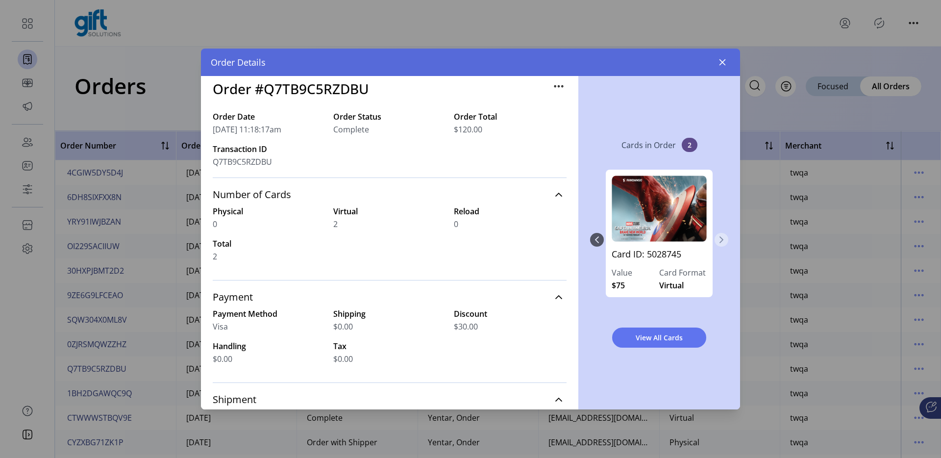
click at [723, 243] on button "Next Page" at bounding box center [721, 240] width 14 height 14
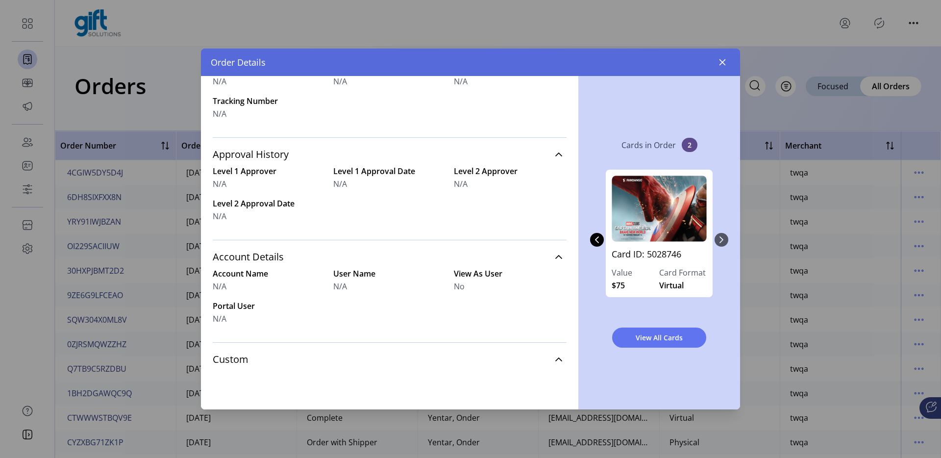
scroll to position [0, 0]
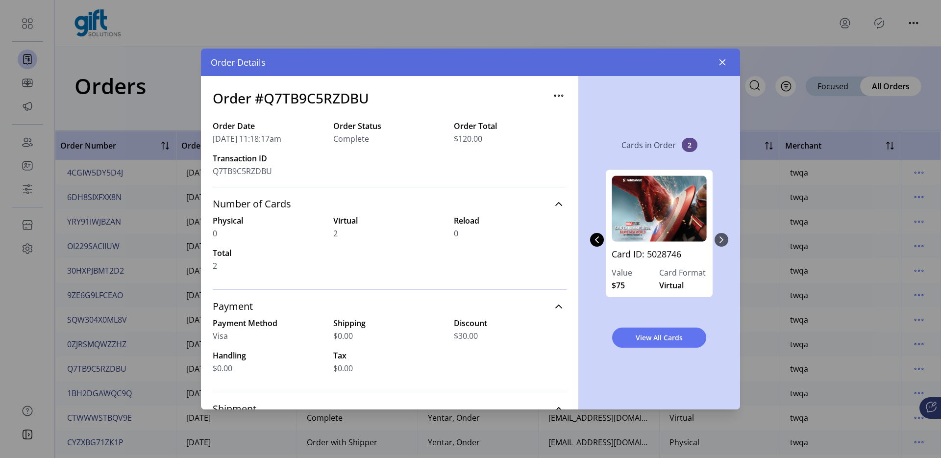
click at [726, 242] on div "Card ID: 5028745 Value $75 Card Format Virtual Card ID: 5028746 Value $75 Card …" at bounding box center [659, 240] width 138 height 160
click at [718, 241] on div "Card ID: 5028745 Value $75 Card Format Virtual Card ID: 5028746 Value $75 Card …" at bounding box center [659, 240] width 138 height 160
click at [593, 238] on icon "Previous Page" at bounding box center [597, 240] width 8 height 8
click at [717, 65] on button "button" at bounding box center [722, 62] width 16 height 16
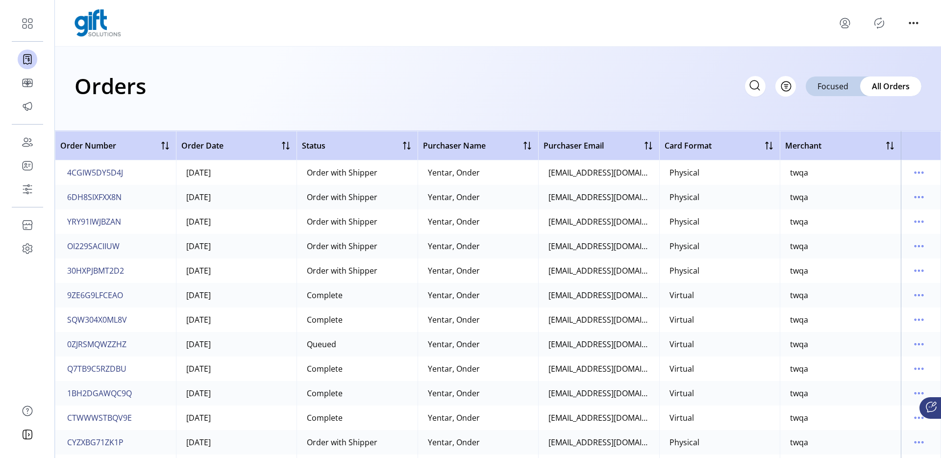
click at [317, 107] on div "Orders Filter Focused All Orders" at bounding box center [498, 89] width 886 height 84
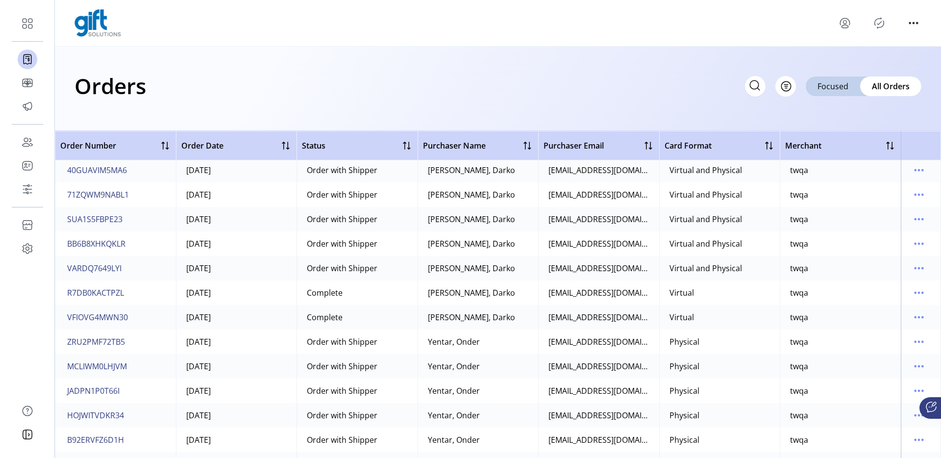
scroll to position [619, 0]
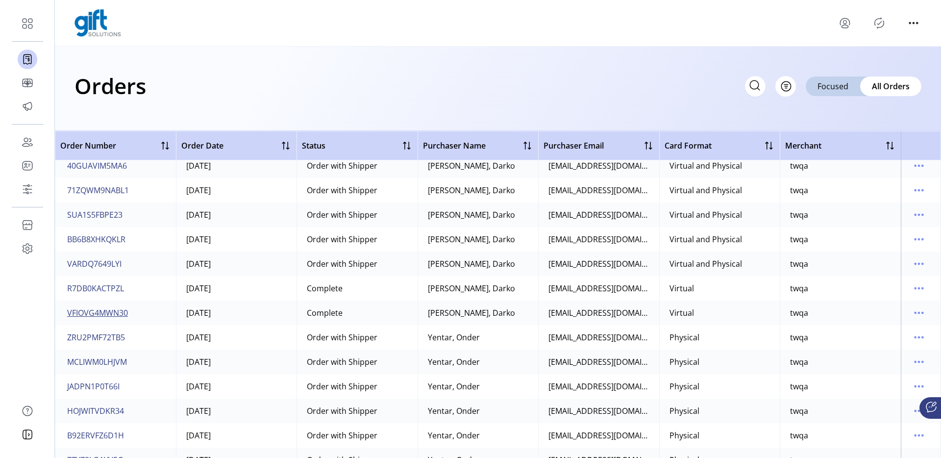
click at [118, 307] on span "VFIOVG4MWN30" at bounding box center [97, 313] width 61 height 12
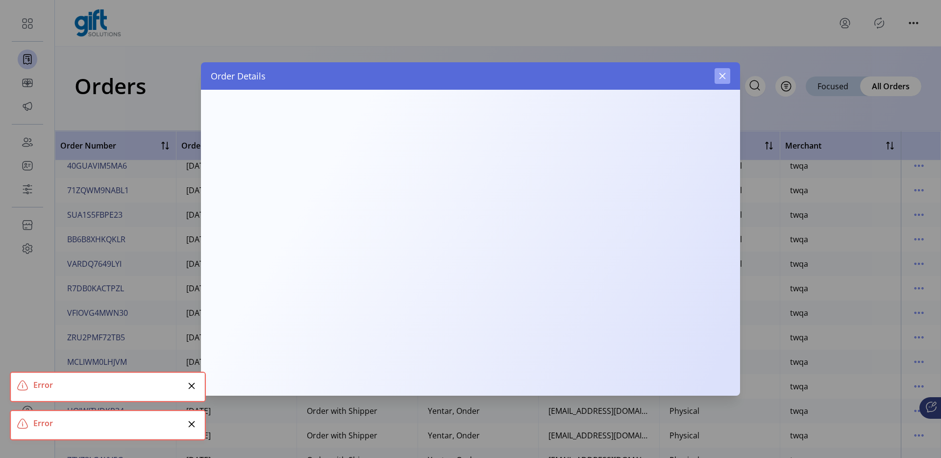
click at [719, 75] on icon "button" at bounding box center [722, 76] width 8 height 8
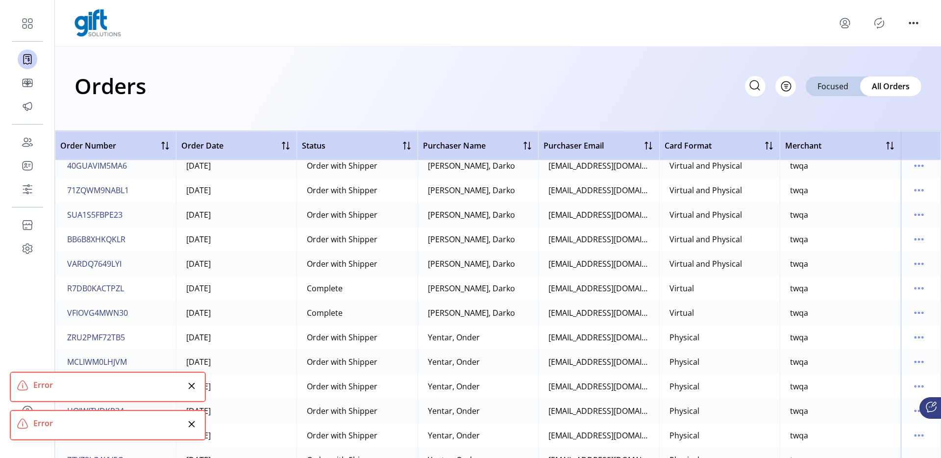
click at [842, 19] on icon "menu" at bounding box center [845, 23] width 16 height 16
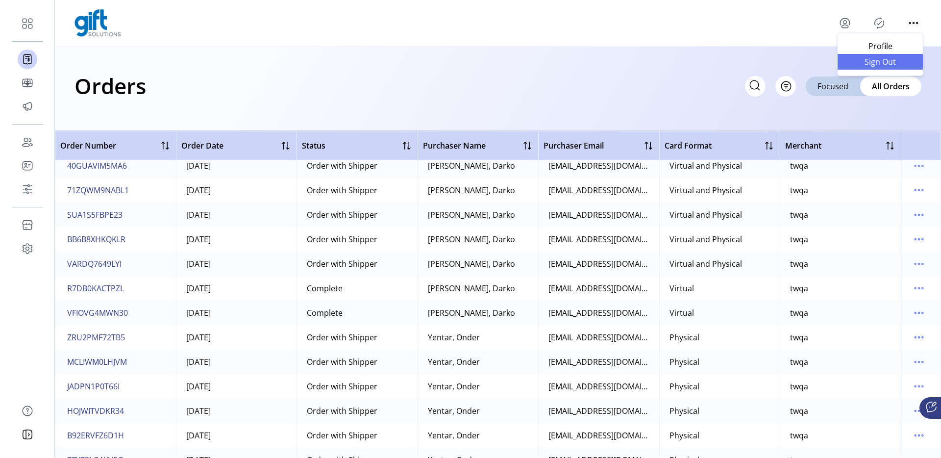
click at [857, 61] on span "Sign Out" at bounding box center [879, 62] width 73 height 8
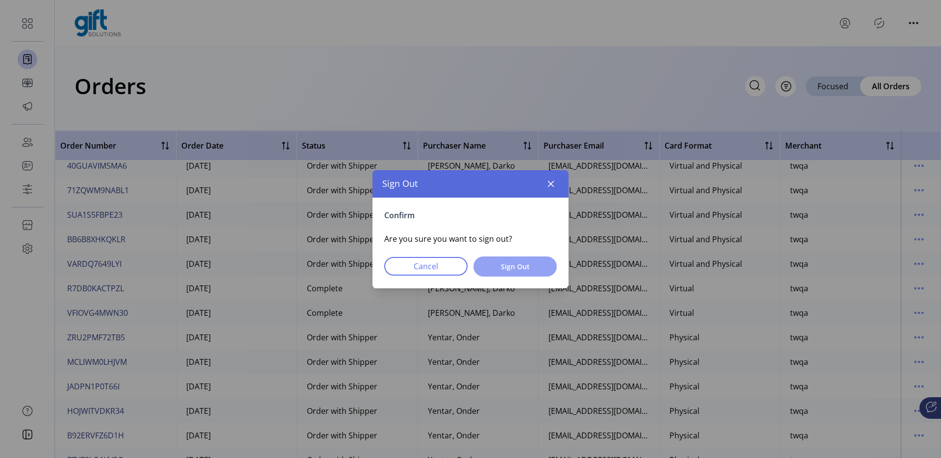
click at [499, 260] on button "Sign Out" at bounding box center [514, 266] width 83 height 20
click at [502, 268] on span "Sign Out" at bounding box center [515, 266] width 58 height 10
click at [547, 185] on icon "button" at bounding box center [551, 184] width 8 height 8
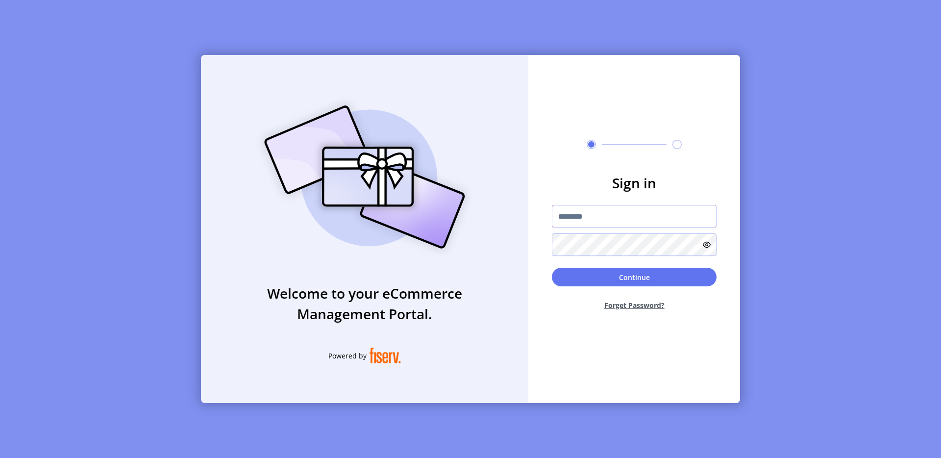
click at [581, 223] on input "text" at bounding box center [634, 216] width 165 height 23
type input "**********"
click at [656, 273] on button "Continue" at bounding box center [634, 276] width 165 height 19
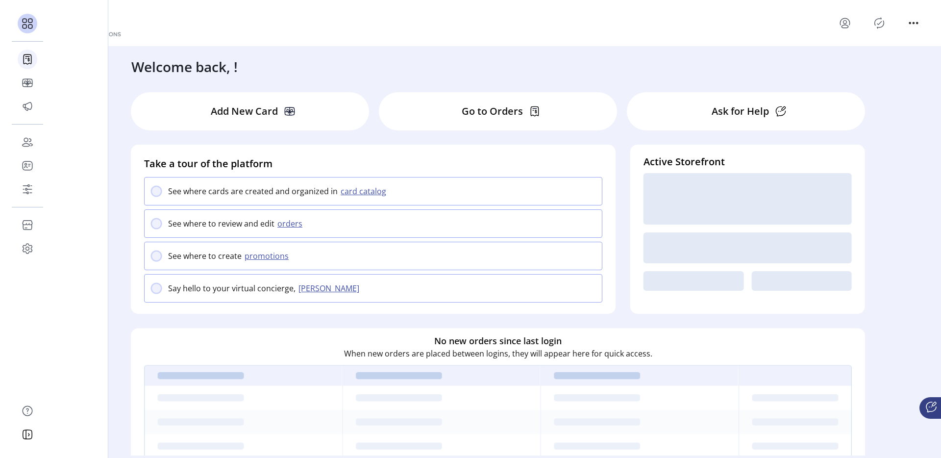
click at [29, 63] on icon at bounding box center [28, 58] width 8 height 9
click at [29, 63] on div at bounding box center [28, 59] width 20 height 20
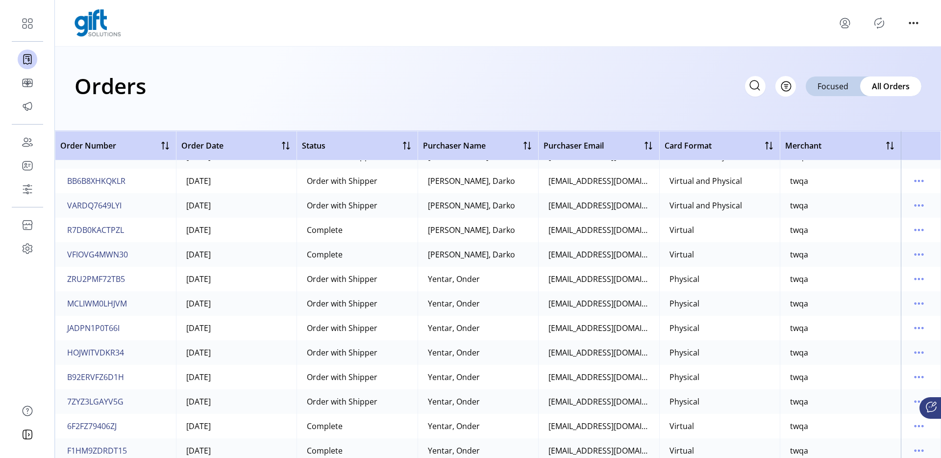
scroll to position [1036, 0]
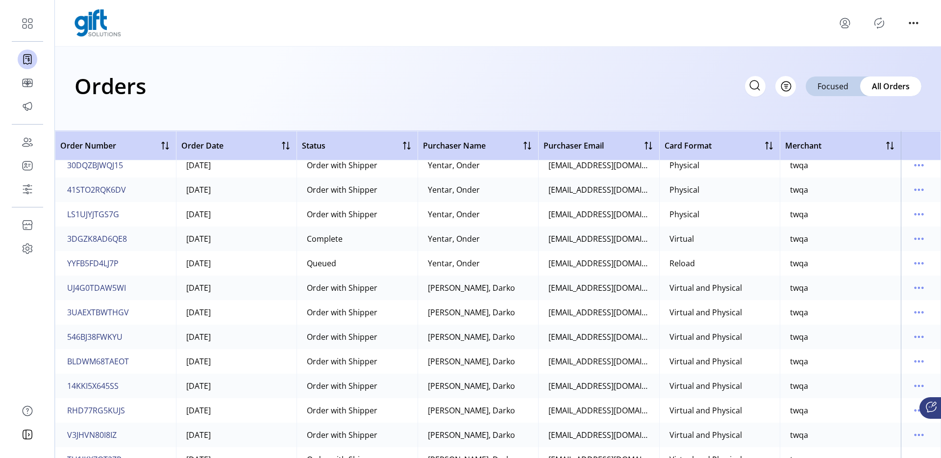
click at [758, 84] on icon at bounding box center [754, 84] width 9 height 9
click at [694, 92] on input "text" at bounding box center [667, 86] width 196 height 21
type input "*******"
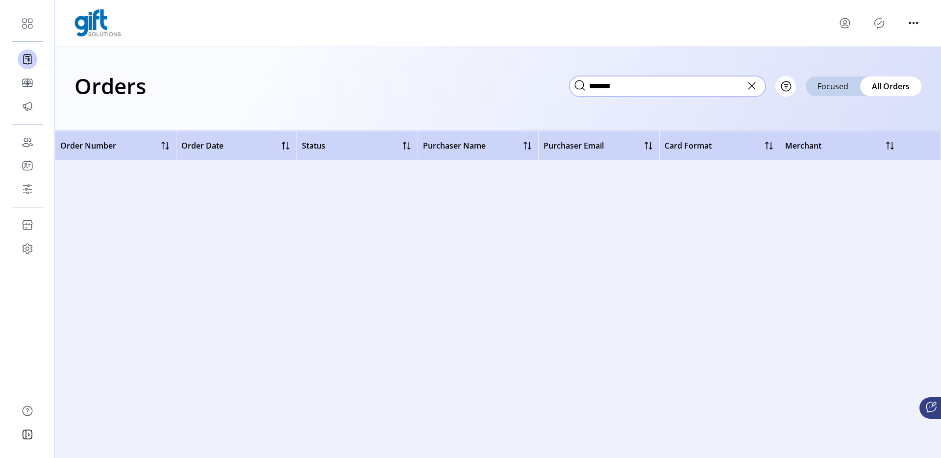
scroll to position [0, 0]
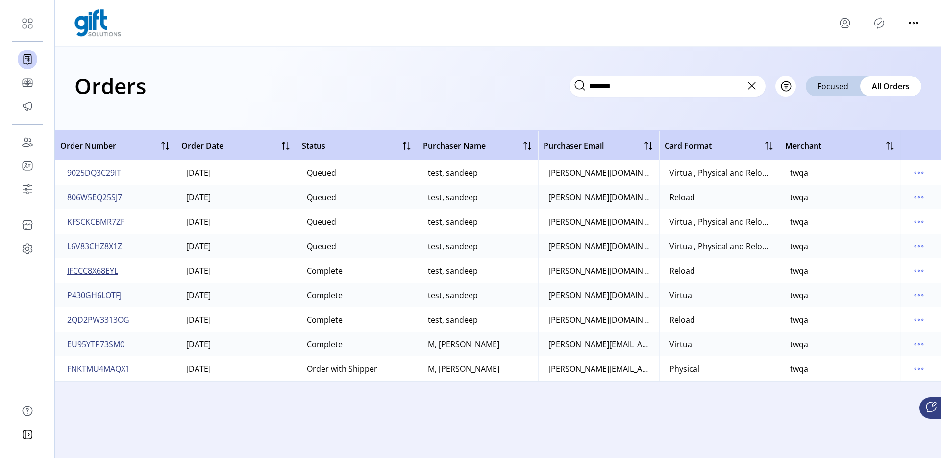
click at [113, 274] on span "IFCCC8X68EYL" at bounding box center [92, 271] width 51 height 12
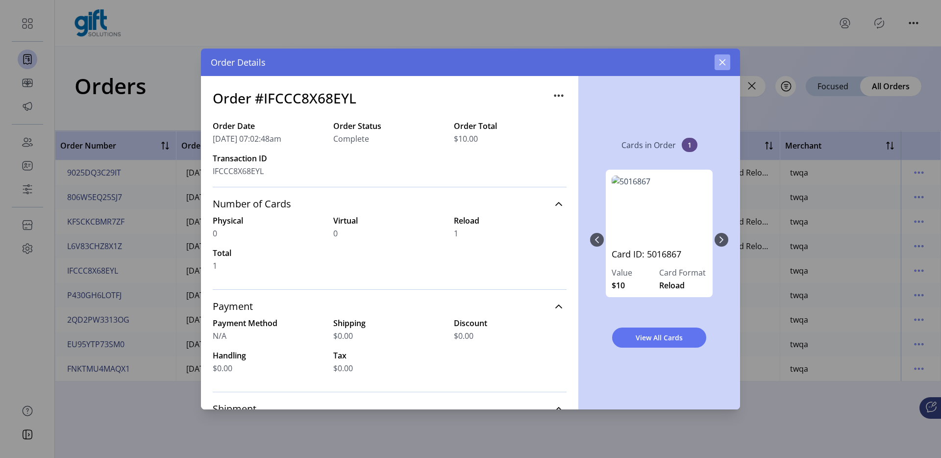
click at [727, 62] on button "button" at bounding box center [722, 62] width 16 height 16
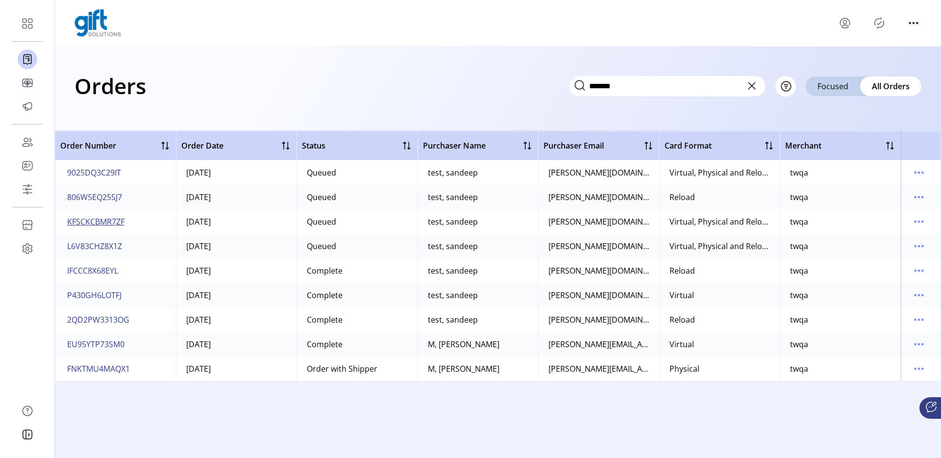
click at [108, 222] on span "KFSCKCBMR7ZF" at bounding box center [95, 222] width 57 height 12
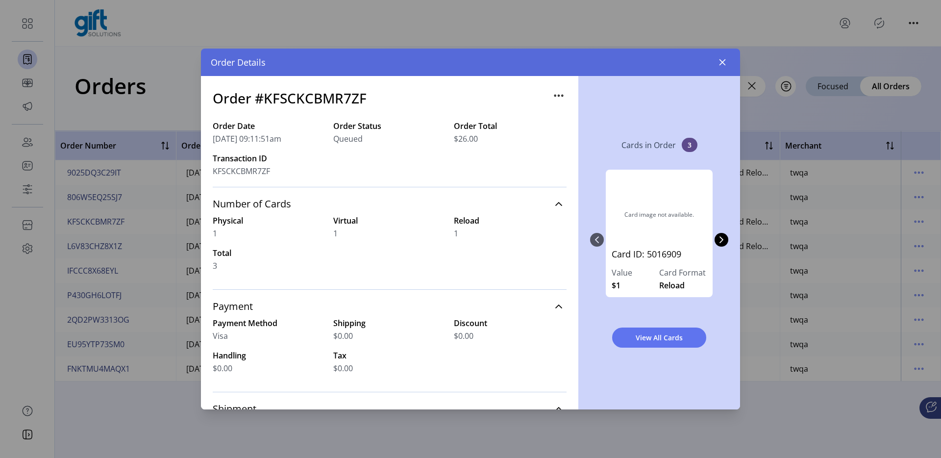
click at [332, 99] on h3 "Order #KFSCKCBMR7ZF" at bounding box center [290, 98] width 154 height 21
copy h3 "KFSCKCBMR7ZF"
click at [721, 65] on icon "button" at bounding box center [722, 62] width 8 height 8
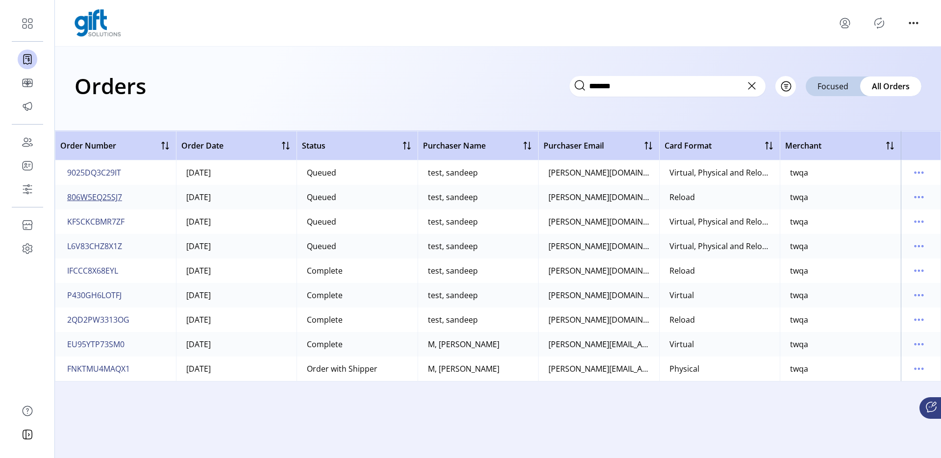
click at [91, 204] on button "806W5EQ25SJ7" at bounding box center [94, 197] width 59 height 16
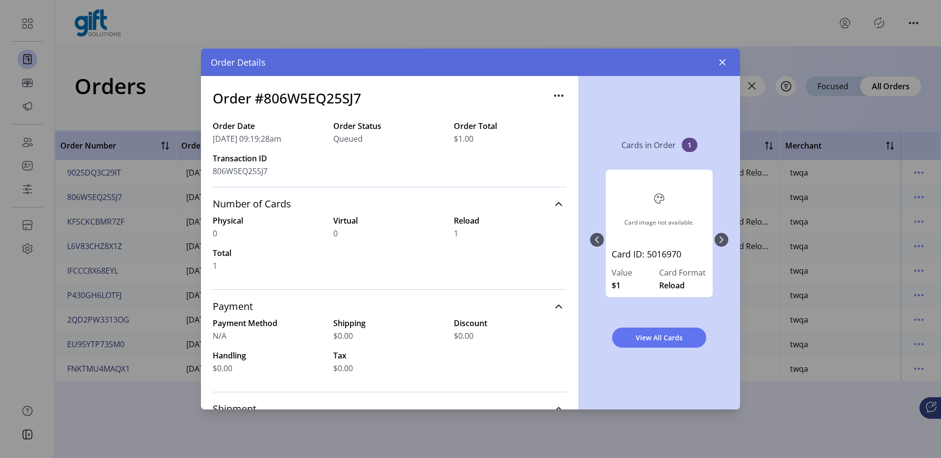
click at [312, 100] on h3 "Order #806W5EQ25SJ7" at bounding box center [287, 98] width 148 height 21
copy h3 "806W5EQ25SJ7"
click at [500, 163] on div "Order Date 08/21/2025 09:19:28am Order Status Queued Order Total $1.00 Transact…" at bounding box center [390, 153] width 354 height 67
click at [368, 118] on div "Order #806W5EQ25SJ7" at bounding box center [390, 104] width 354 height 32
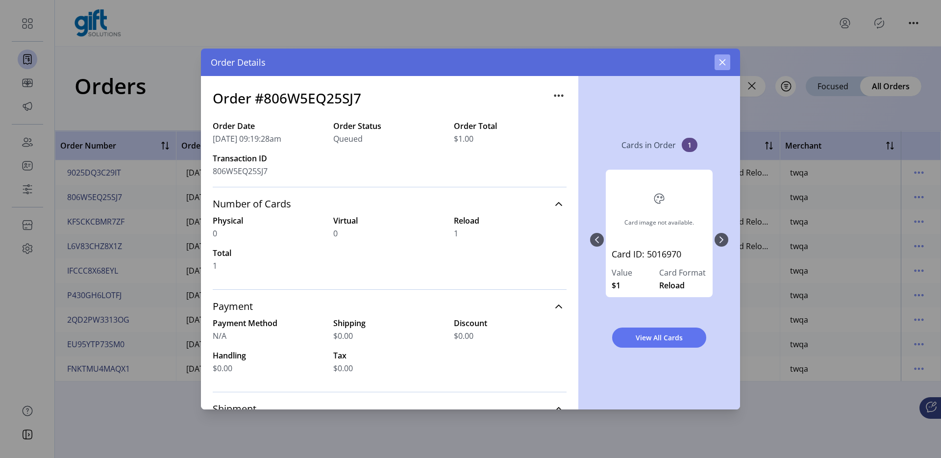
click at [720, 62] on icon "button" at bounding box center [722, 62] width 8 height 8
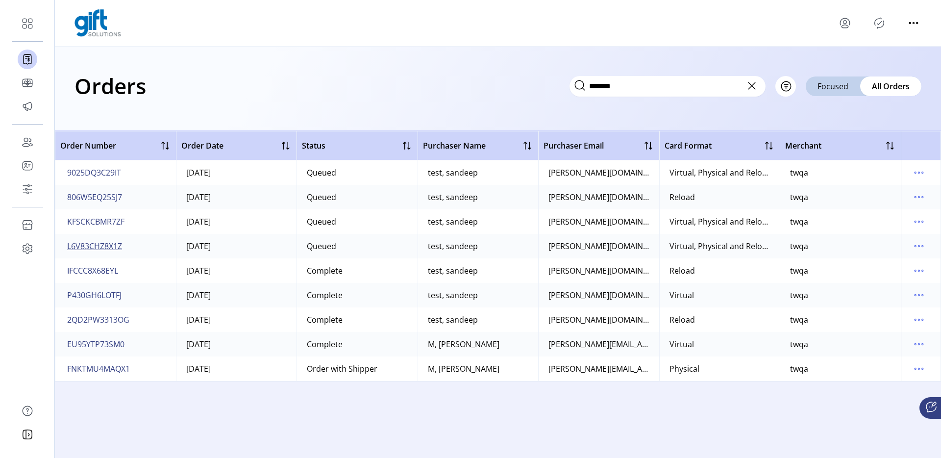
click at [97, 245] on span "L6V83CHZ8X1Z" at bounding box center [94, 246] width 55 height 12
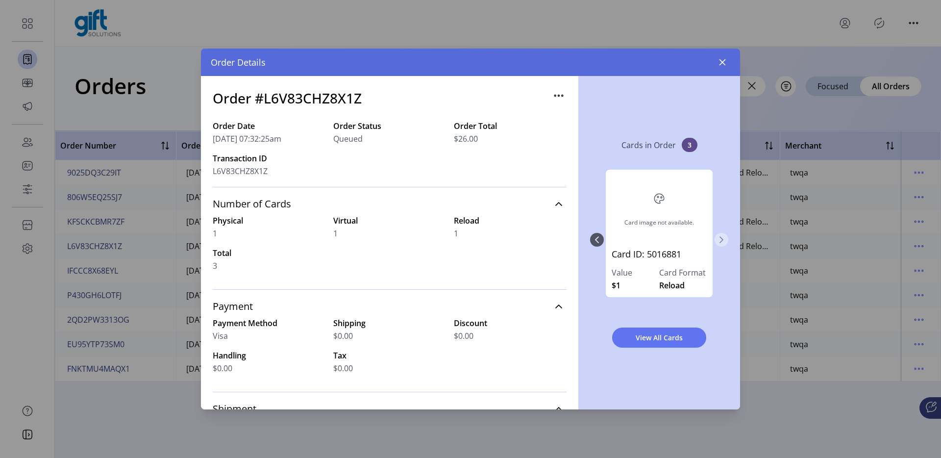
click at [721, 238] on icon "Next Page" at bounding box center [721, 239] width 4 height 7
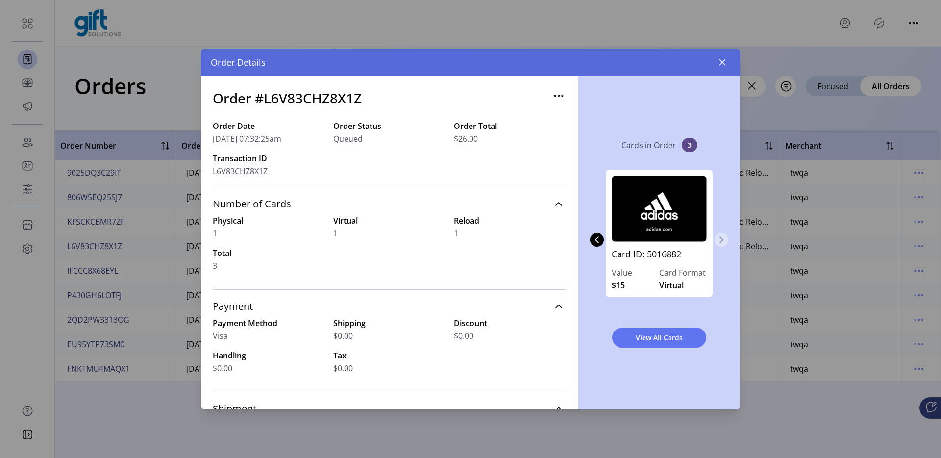
click at [720, 239] on icon "Next Page" at bounding box center [721, 240] width 8 height 8
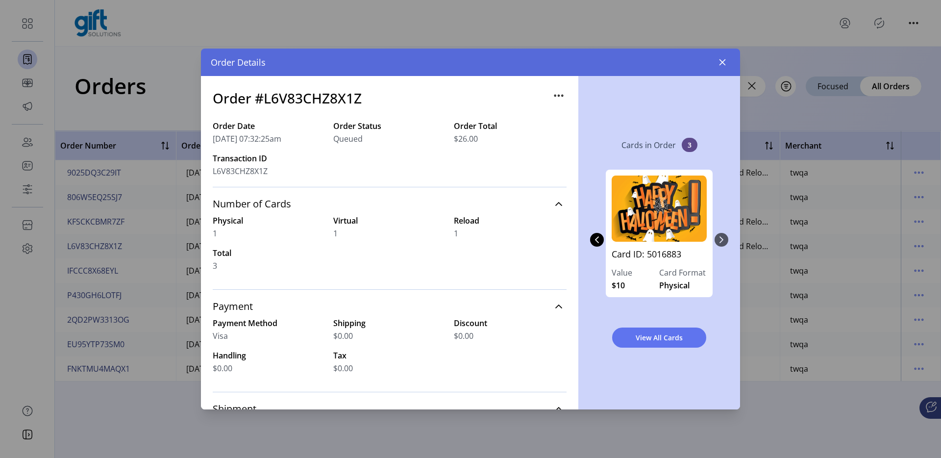
click at [725, 53] on div "Order Details" at bounding box center [470, 62] width 539 height 27
click at [721, 67] on button "button" at bounding box center [722, 62] width 16 height 16
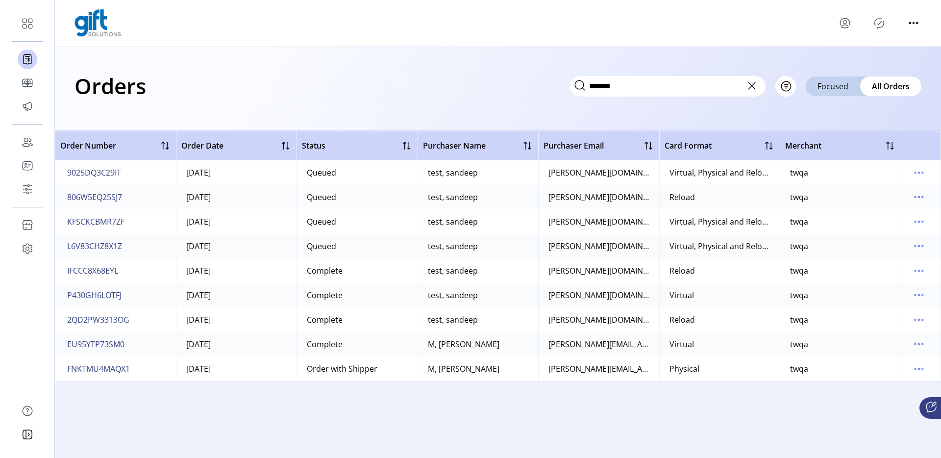
click at [462, 117] on div "Orders ******* Filter Focused All Orders" at bounding box center [498, 89] width 886 height 84
click at [110, 198] on span "806W5EQ25SJ7" at bounding box center [94, 197] width 55 height 12
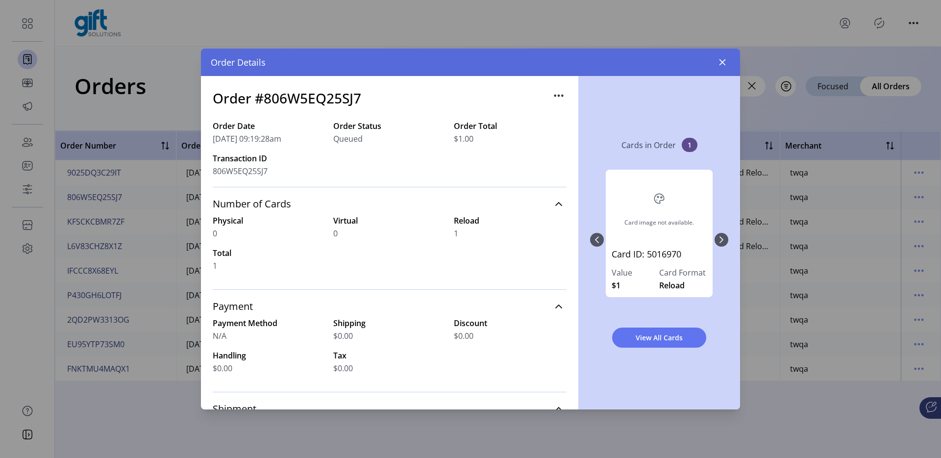
click at [248, 174] on span "806W5EQ25SJ7" at bounding box center [240, 171] width 55 height 12
click at [717, 62] on button "button" at bounding box center [722, 62] width 16 height 16
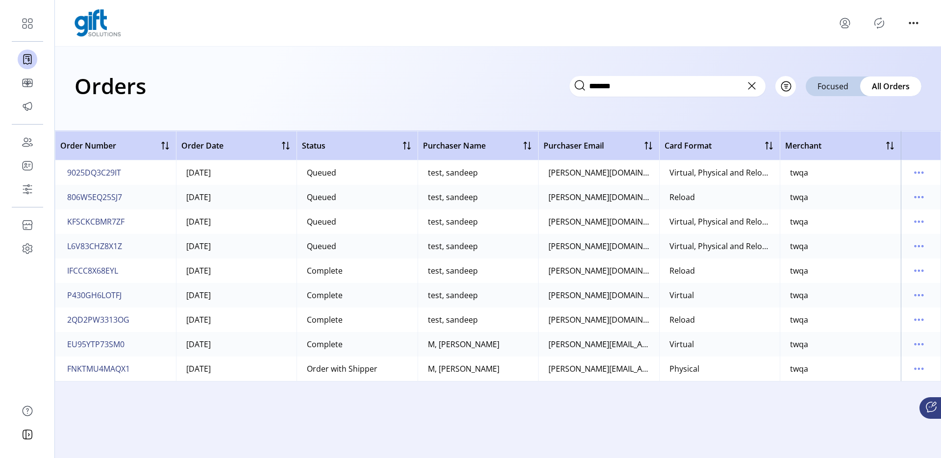
click at [467, 93] on div "Orders ******* Filter Focused All Orders" at bounding box center [497, 86] width 847 height 34
click at [124, 319] on span "2QD2PW3313OG" at bounding box center [98, 320] width 62 height 12
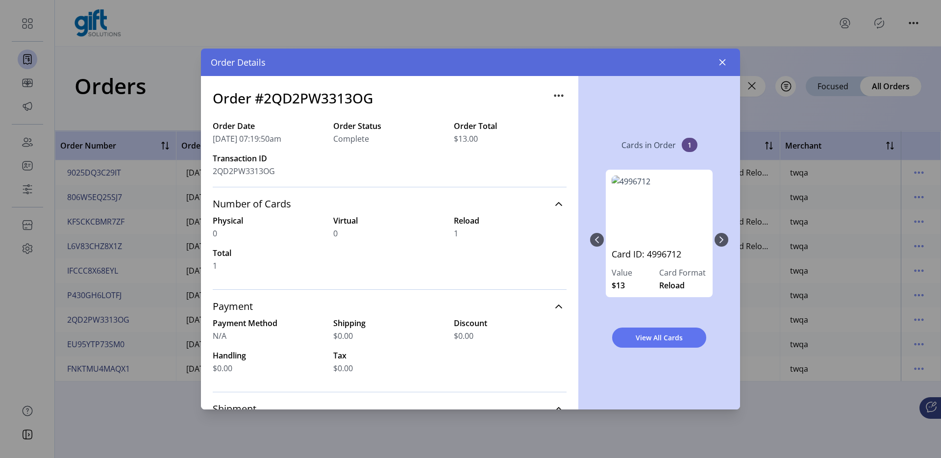
click at [347, 102] on h3 "Order #2QD2PW3313OG" at bounding box center [293, 98] width 160 height 21
copy h3 "2QD2PW3313OG"
click at [330, 259] on div "Physical 0 Virtual 0 Reload 1 Total 1" at bounding box center [390, 243] width 354 height 57
click at [721, 62] on icon "button" at bounding box center [722, 62] width 8 height 8
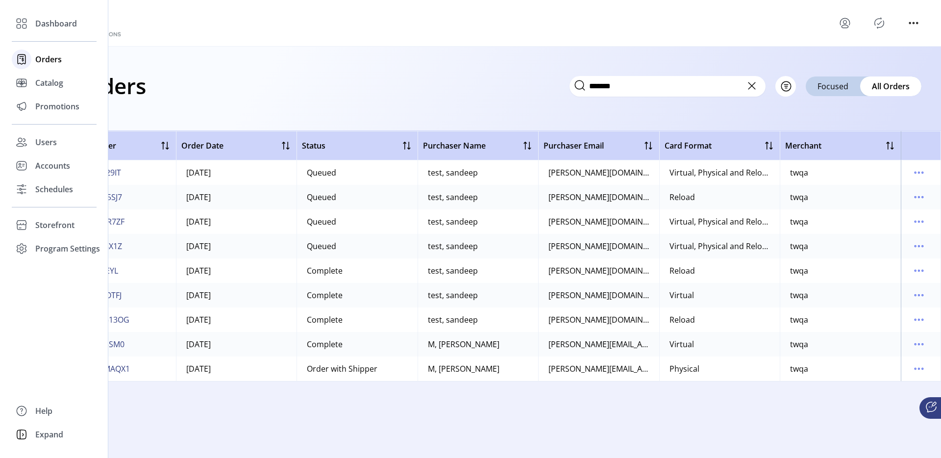
click at [27, 48] on div at bounding box center [22, 60] width 20 height 24
click at [43, 24] on span "Dashboard" at bounding box center [56, 24] width 42 height 12
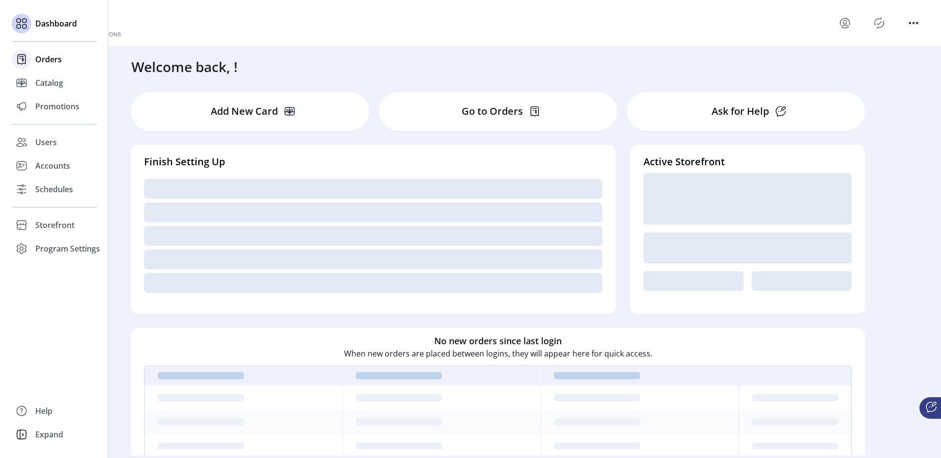
click at [53, 60] on span "Orders" at bounding box center [48, 59] width 26 height 12
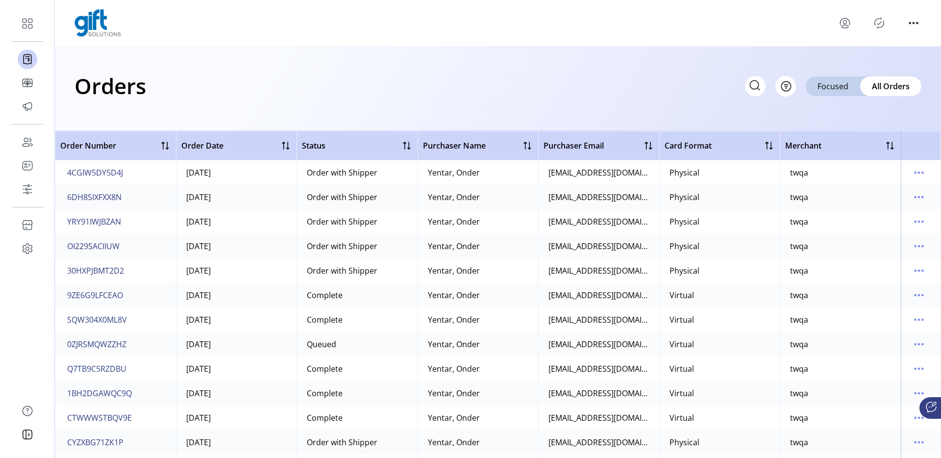
click at [750, 86] on icon at bounding box center [754, 84] width 9 height 9
click at [750, 86] on icon at bounding box center [755, 85] width 16 height 16
type input "*******"
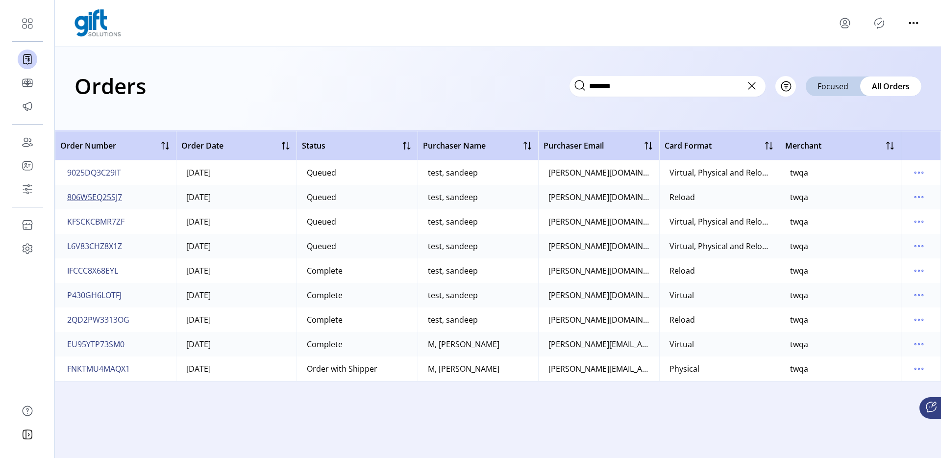
click at [103, 195] on span "806W5EQ25SJ7" at bounding box center [94, 197] width 55 height 12
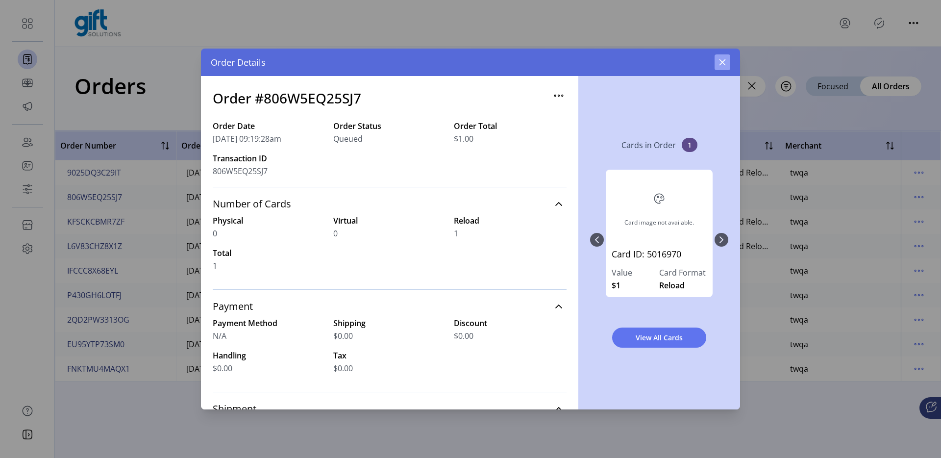
click at [721, 63] on icon "button" at bounding box center [722, 62] width 6 height 6
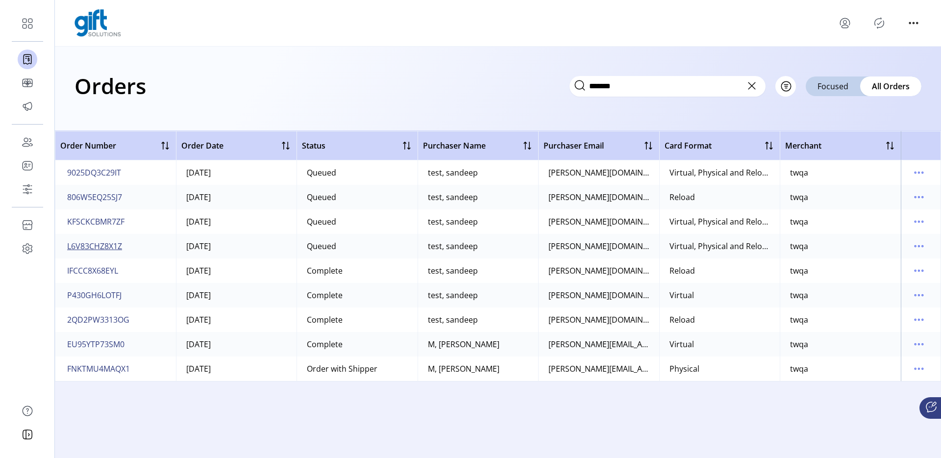
click at [107, 247] on span "L6V83CHZ8X1Z" at bounding box center [94, 246] width 55 height 12
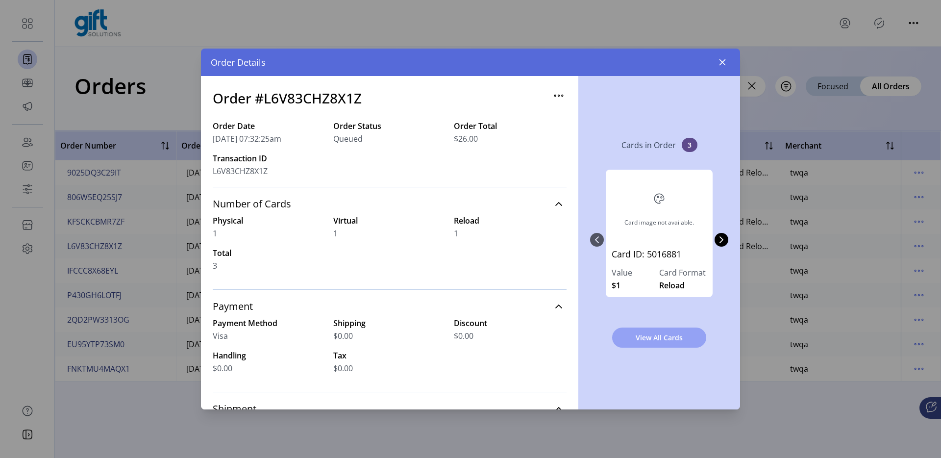
click at [629, 335] on span "View All Cards" at bounding box center [659, 337] width 69 height 10
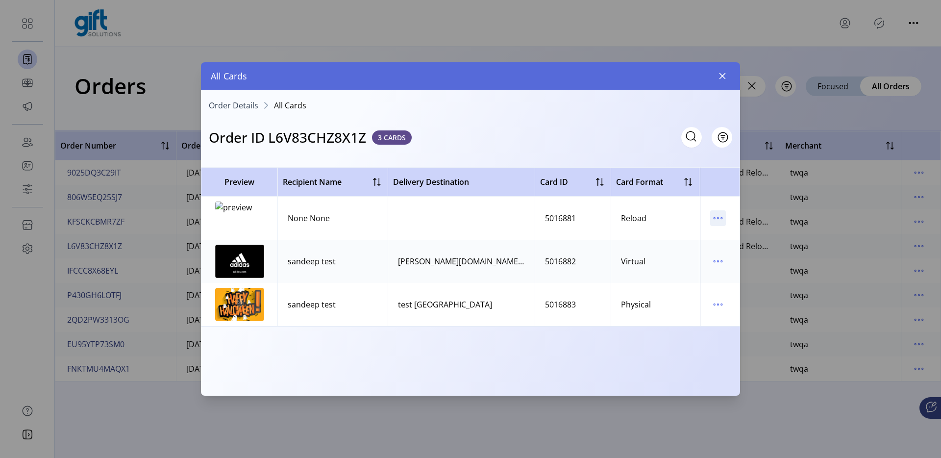
click at [722, 215] on icon "menu" at bounding box center [718, 218] width 16 height 16
click at [728, 233] on span "View Card Details" at bounding box center [758, 237] width 81 height 8
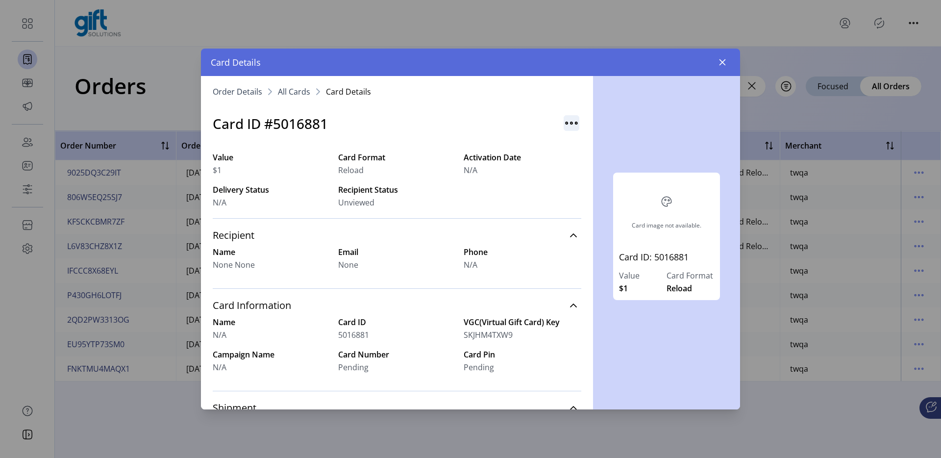
click at [563, 121] on img "button" at bounding box center [571, 123] width 16 height 16
click at [634, 113] on div "Card image not available. Card ID: 5016881 Value $1 Card Format Reload" at bounding box center [666, 242] width 147 height 333
click at [564, 122] on img "button" at bounding box center [571, 123] width 16 height 16
click at [635, 111] on div "Card image not available. Card ID: 5016881 Value $1 Card Format Reload" at bounding box center [666, 242] width 147 height 333
click at [575, 121] on button "button" at bounding box center [571, 123] width 20 height 20
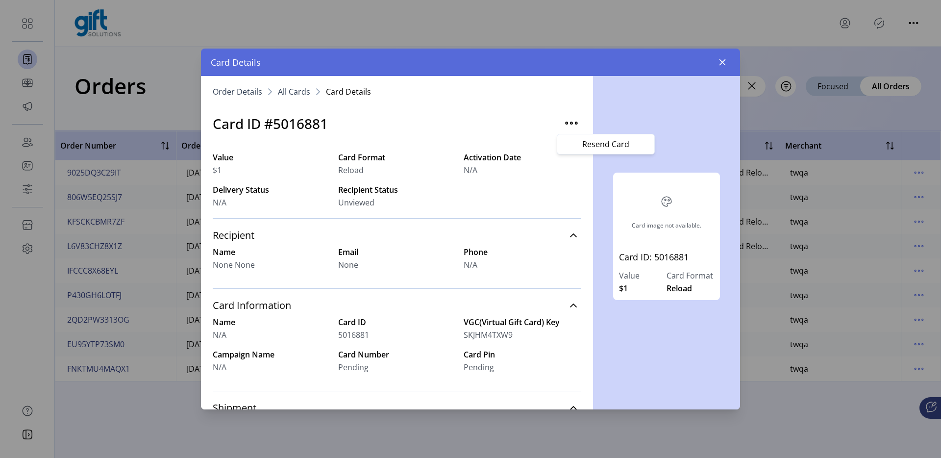
click at [624, 120] on div "Card image not available. Card ID: 5016881 Value $1 Card Format Reload" at bounding box center [666, 242] width 147 height 333
click at [611, 123] on div "Card image not available. Card ID: 5016881 Value $1 Card Format Reload" at bounding box center [666, 242] width 147 height 333
click at [563, 128] on img "button" at bounding box center [571, 123] width 16 height 16
click at [606, 120] on div "Card image not available. Card ID: 5016881 Value $1 Card Format Reload" at bounding box center [666, 242] width 147 height 333
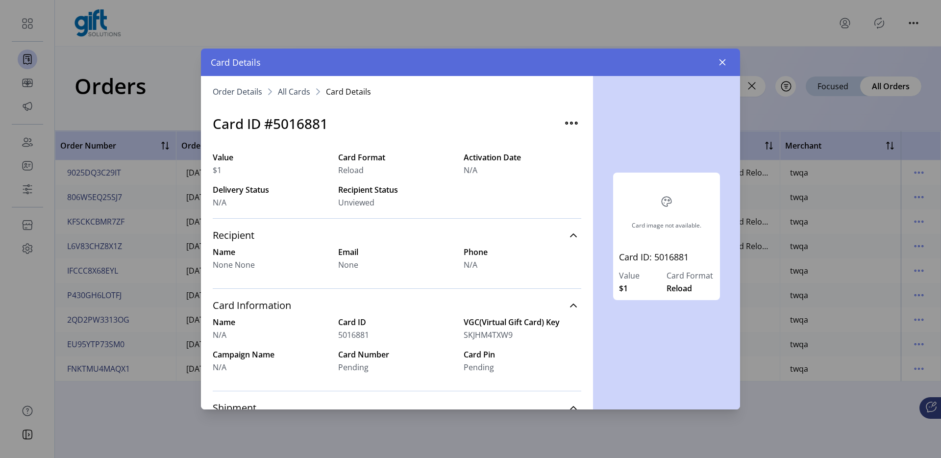
click at [304, 89] on span "All Cards" at bounding box center [294, 92] width 32 height 8
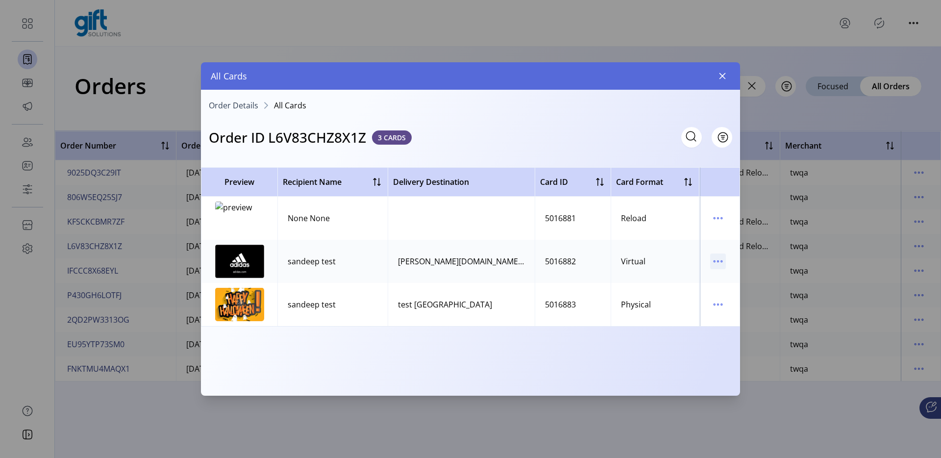
click at [721, 264] on icon "menu" at bounding box center [718, 261] width 16 height 16
click at [709, 312] on td at bounding box center [720, 304] width 40 height 43
click at [724, 306] on icon "menu" at bounding box center [718, 304] width 16 height 16
click at [732, 335] on span "Resend Card" at bounding box center [758, 339] width 81 height 8
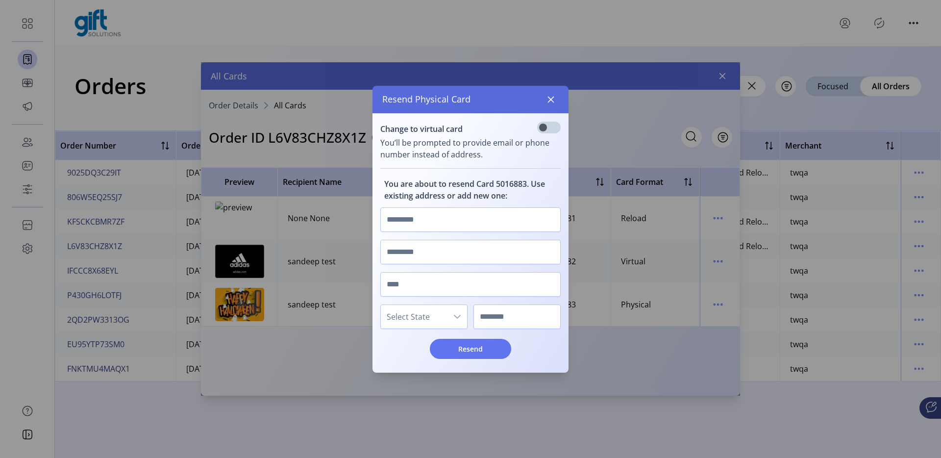
scroll to position [6, 3]
click at [553, 133] on p-inputswitch at bounding box center [549, 128] width 24 height 15
click at [549, 129] on span at bounding box center [549, 127] width 24 height 12
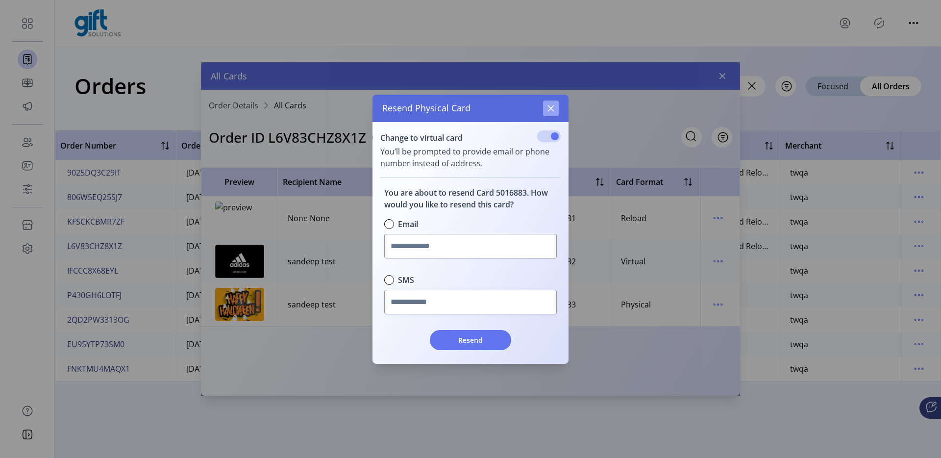
click at [549, 108] on icon "button" at bounding box center [551, 108] width 8 height 8
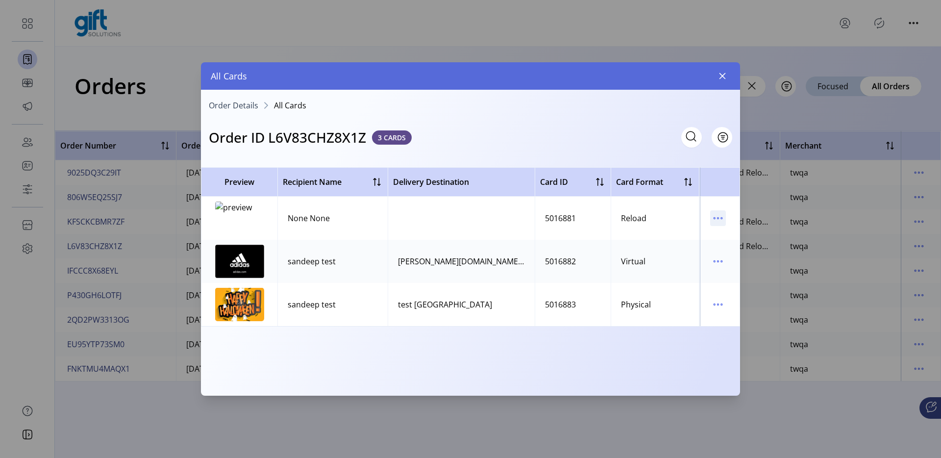
click at [719, 222] on icon "menu" at bounding box center [718, 218] width 16 height 16
click at [731, 233] on span "View Card Details" at bounding box center [758, 237] width 81 height 8
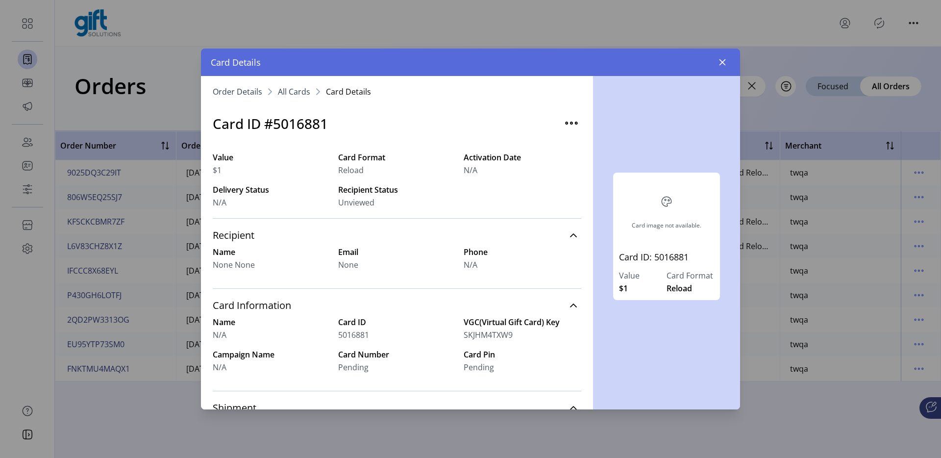
click at [574, 128] on button "button" at bounding box center [571, 123] width 20 height 20
click at [655, 123] on div "Card image not available. Card ID: 5016881 Value $1 Card Format Reload" at bounding box center [666, 242] width 147 height 333
click at [720, 63] on icon "button" at bounding box center [722, 62] width 8 height 8
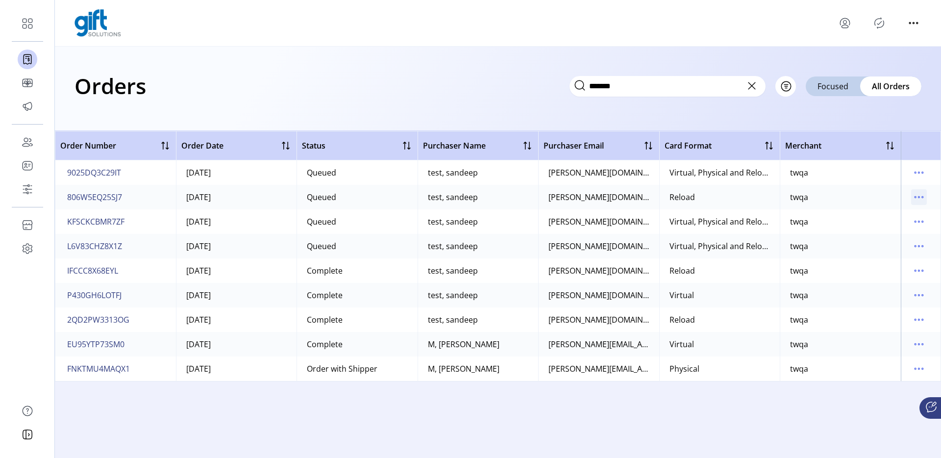
click at [923, 200] on icon "menu" at bounding box center [919, 197] width 16 height 16
click at [799, 412] on div "Order Number Order Date Status Purchaser Name Purchaser Email Card Format Merch…" at bounding box center [498, 294] width 886 height 327
click at [907, 247] on td at bounding box center [920, 246] width 40 height 24
click at [913, 247] on icon "menu" at bounding box center [919, 246] width 16 height 16
click at [785, 406] on div "Order Number Order Date Status Purchaser Name Purchaser Email Card Format Merch…" at bounding box center [498, 294] width 886 height 327
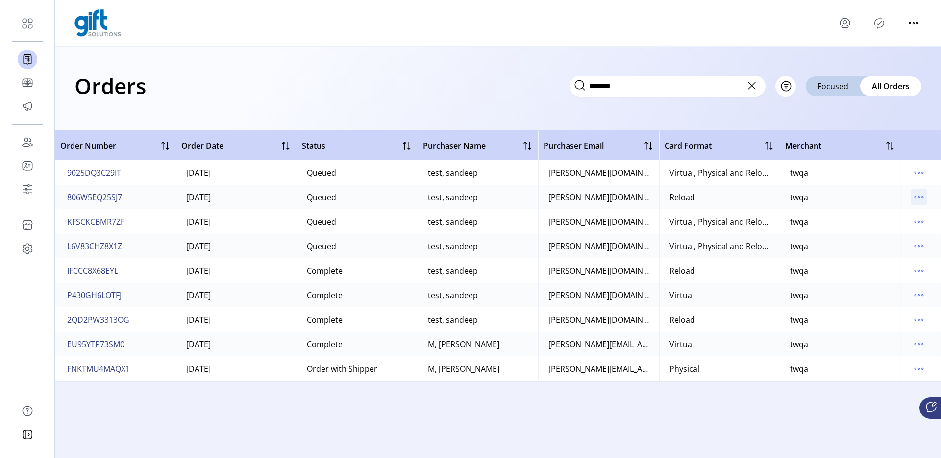
click at [914, 195] on icon "menu" at bounding box center [919, 197] width 16 height 16
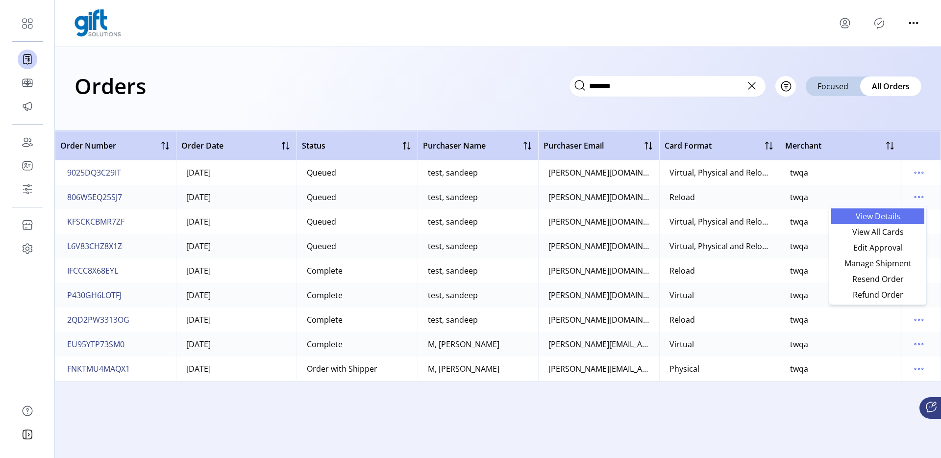
click at [893, 220] on span "View Details" at bounding box center [877, 216] width 81 height 8
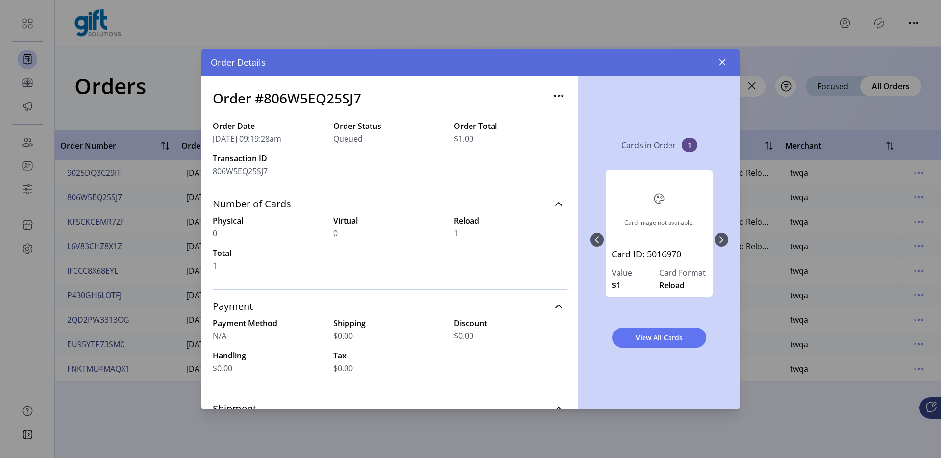
click at [551, 97] on icon "button" at bounding box center [559, 96] width 16 height 16
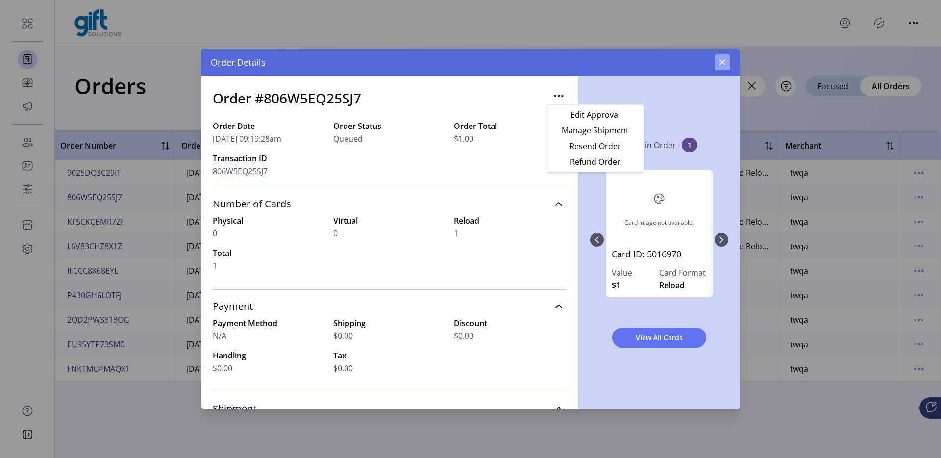
click at [719, 66] on button "button" at bounding box center [722, 62] width 16 height 16
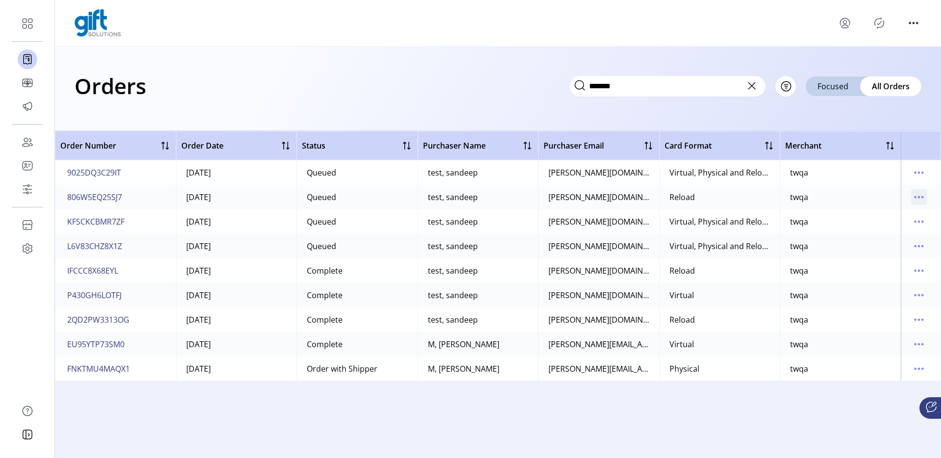
click at [917, 198] on icon "menu" at bounding box center [919, 197] width 16 height 16
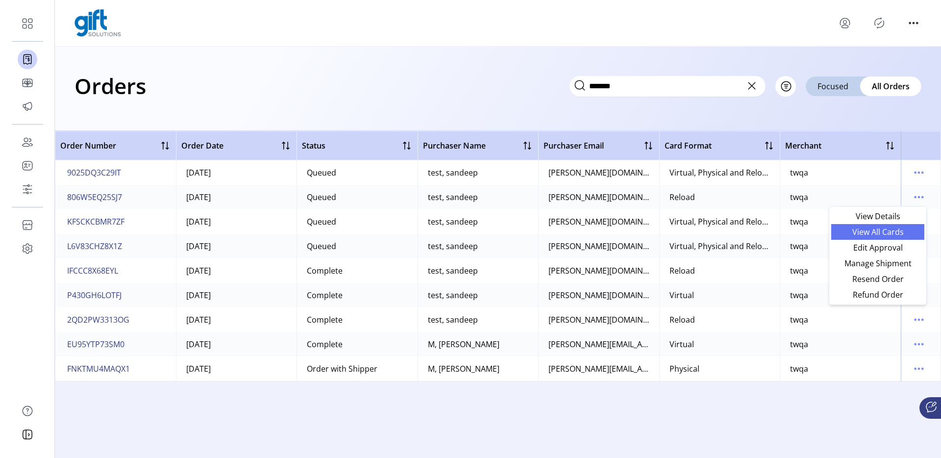
click at [901, 231] on span "View All Cards" at bounding box center [877, 232] width 81 height 8
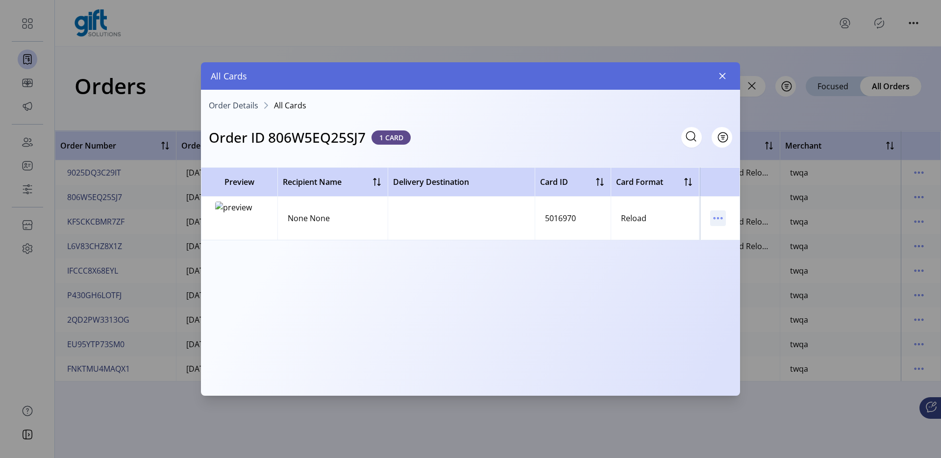
click at [724, 224] on p-button at bounding box center [718, 220] width 16 height 11
click at [715, 221] on icon "menu" at bounding box center [718, 218] width 16 height 16
click at [716, 219] on icon "menu" at bounding box center [718, 218] width 16 height 16
click at [634, 221] on div "Reload" at bounding box center [633, 218] width 25 height 12
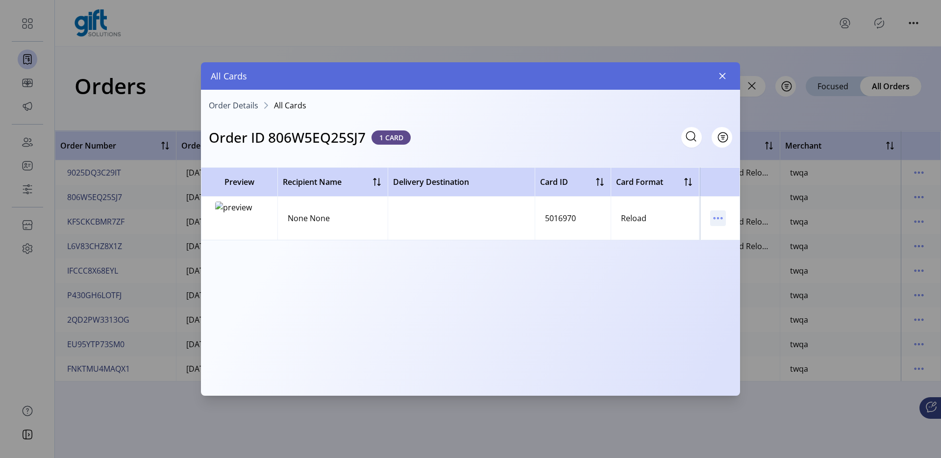
click at [725, 223] on p-button at bounding box center [718, 220] width 16 height 11
click at [718, 222] on icon "menu" at bounding box center [718, 218] width 16 height 16
click at [729, 250] on span "Resend Card" at bounding box center [758, 253] width 81 height 8
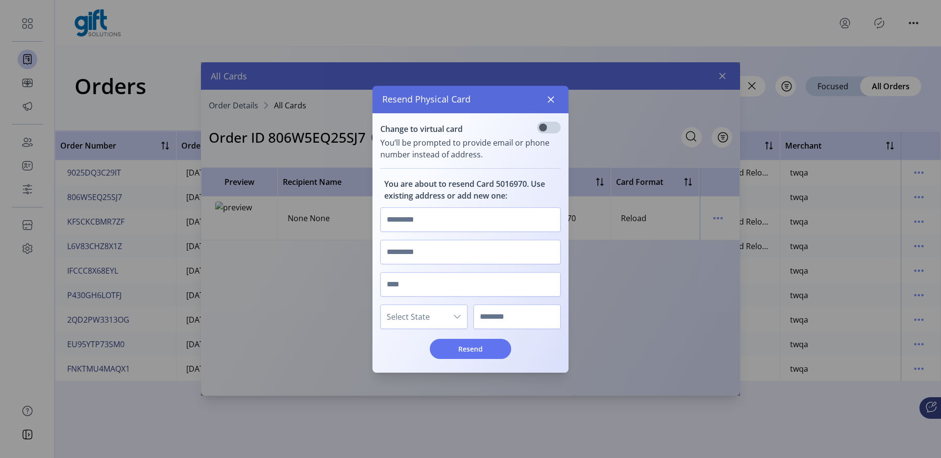
scroll to position [6, 3]
click at [554, 121] on span at bounding box center [549, 127] width 24 height 12
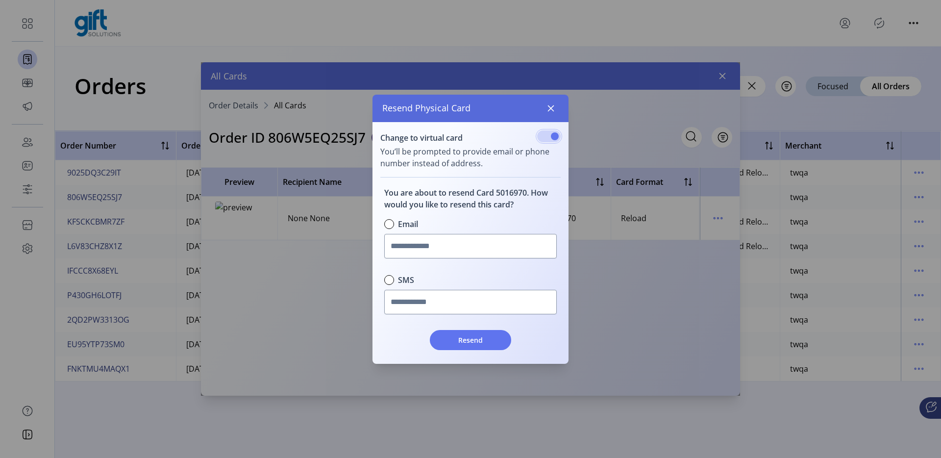
click at [550, 144] on p-inputswitch at bounding box center [549, 137] width 24 height 15
click at [549, 141] on span at bounding box center [549, 136] width 24 height 12
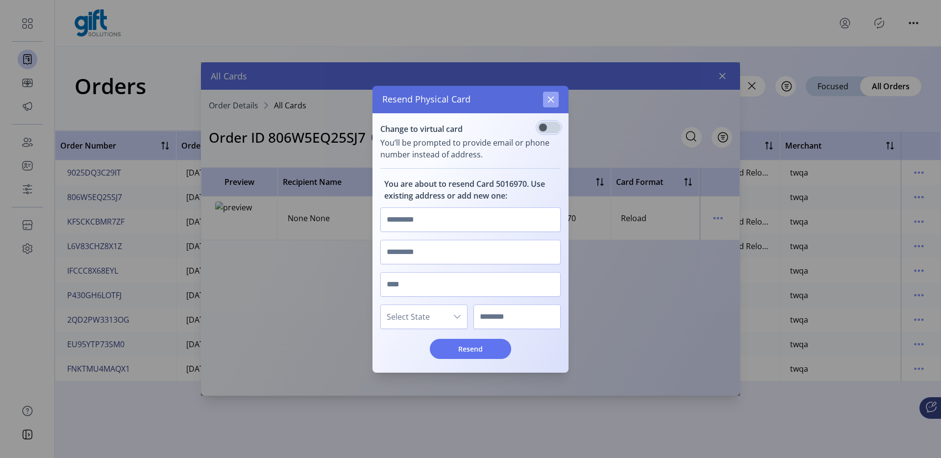
click at [553, 100] on icon "button" at bounding box center [551, 99] width 6 height 6
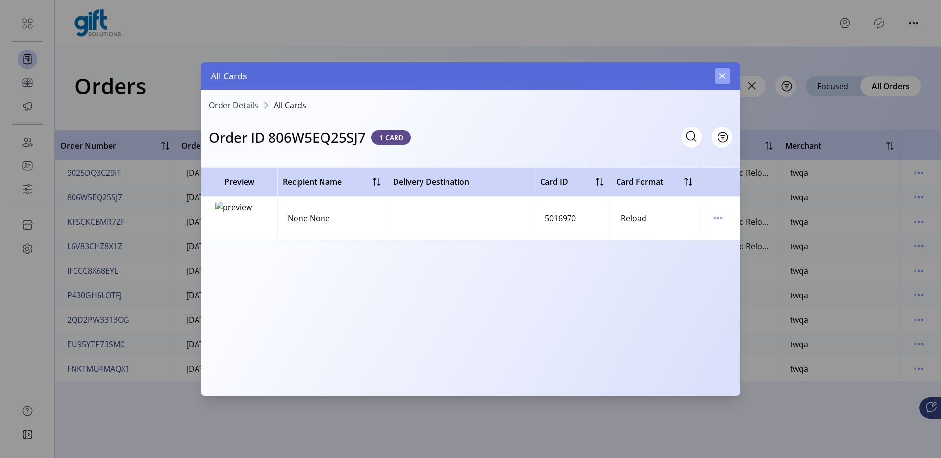
click at [717, 80] on button "button" at bounding box center [722, 76] width 16 height 16
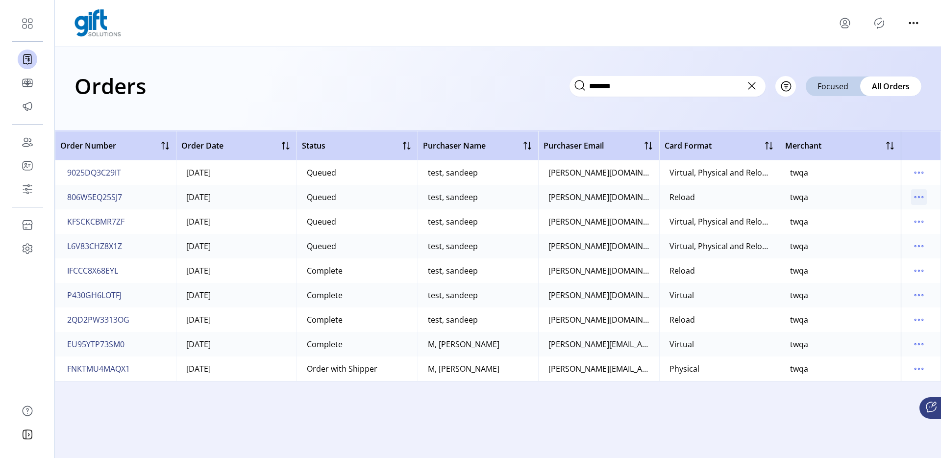
click at [920, 200] on icon "menu" at bounding box center [919, 197] width 16 height 16
click at [751, 421] on div "Order Number Order Date Status Purchaser Name Purchaser Email Card Format Merch…" at bounding box center [498, 294] width 886 height 327
click at [913, 194] on icon "menu" at bounding box center [919, 197] width 16 height 16
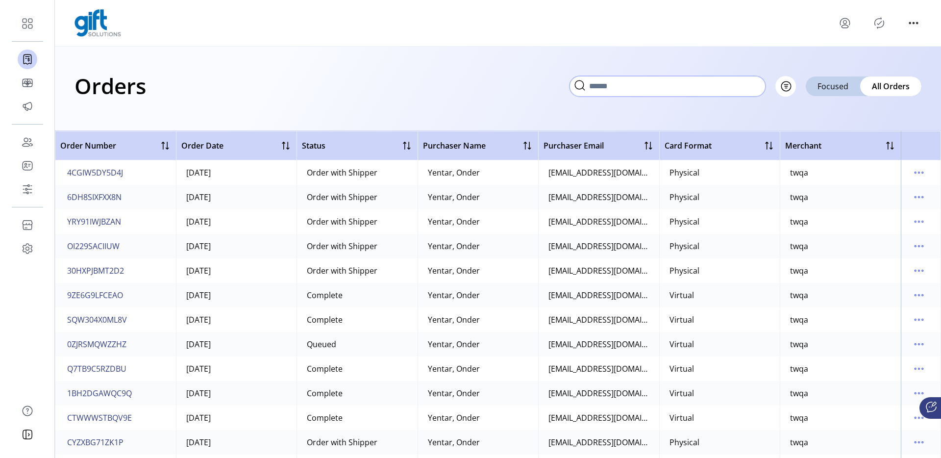
click at [756, 95] on input "text" at bounding box center [667, 86] width 196 height 21
type input "*******"
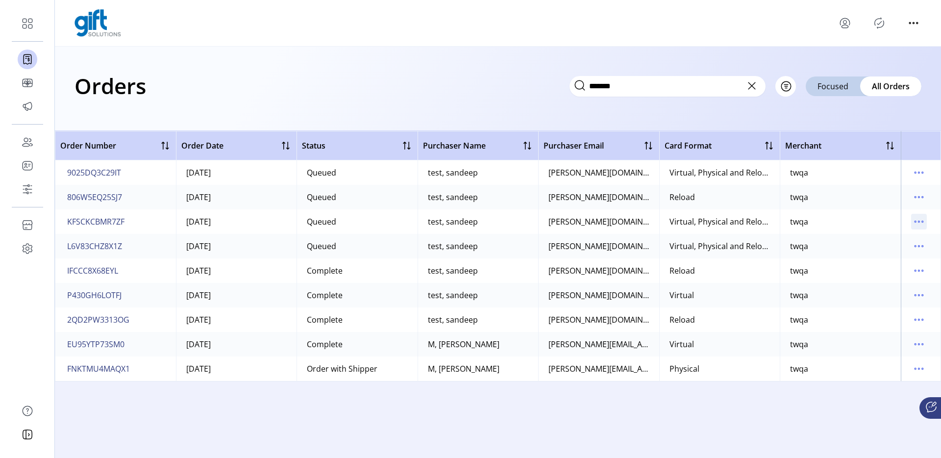
click at [921, 221] on icon "menu" at bounding box center [919, 222] width 16 height 16
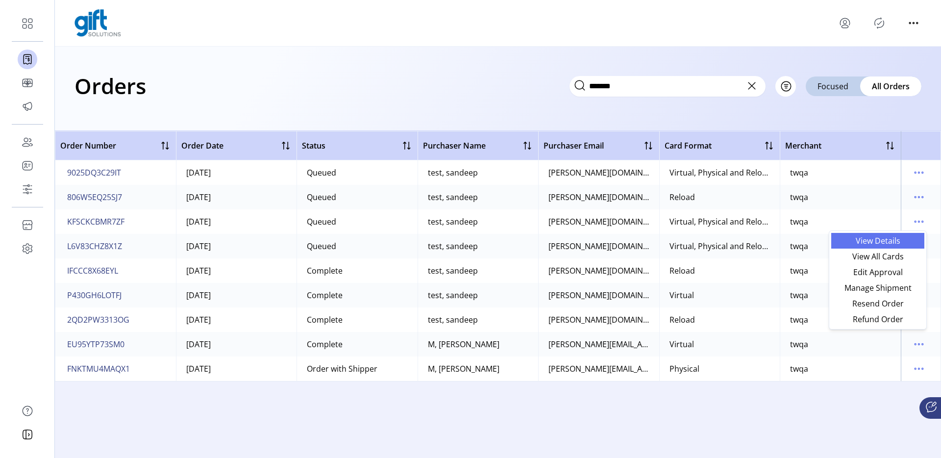
click at [882, 241] on span "View Details" at bounding box center [877, 241] width 81 height 8
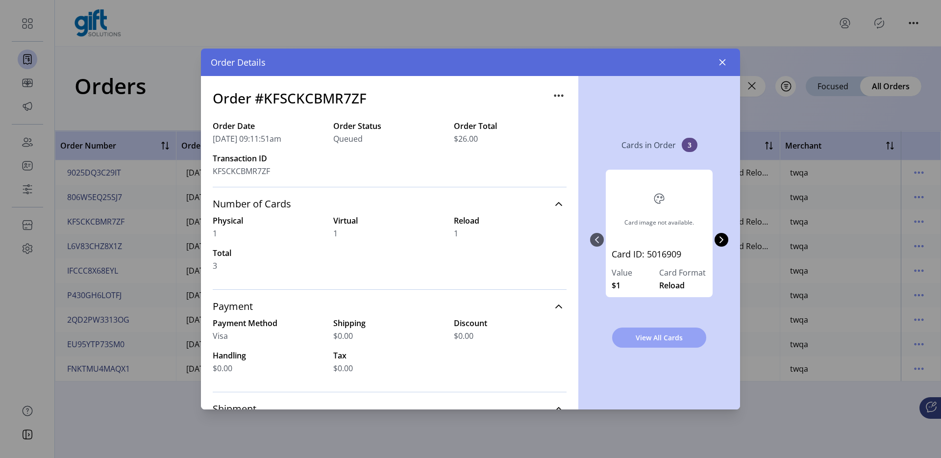
click at [655, 347] on button "View All Cards" at bounding box center [659, 337] width 94 height 20
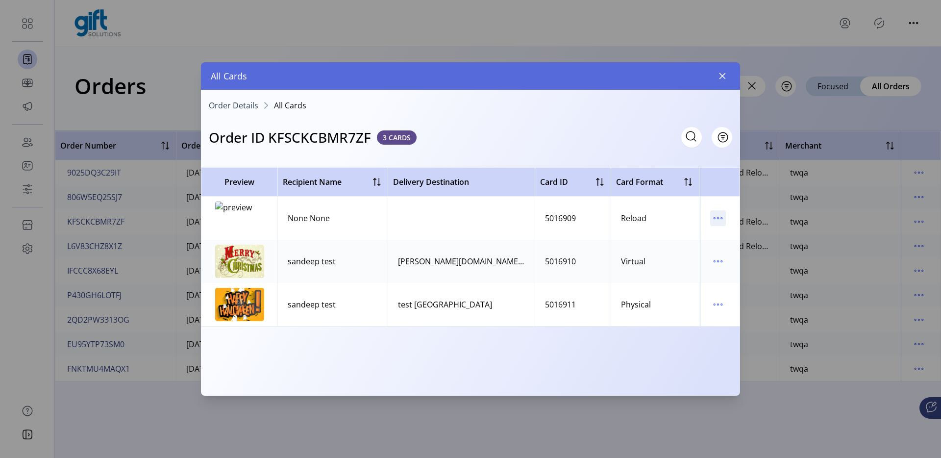
click at [713, 214] on icon "menu" at bounding box center [718, 218] width 16 height 16
click at [724, 82] on button "button" at bounding box center [722, 76] width 16 height 16
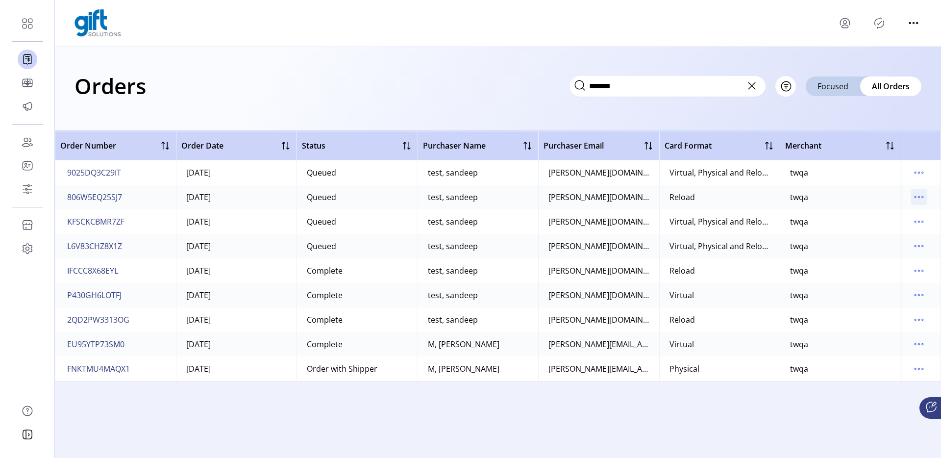
click at [924, 198] on icon "menu" at bounding box center [919, 197] width 16 height 16
